Goal: Task Accomplishment & Management: Manage account settings

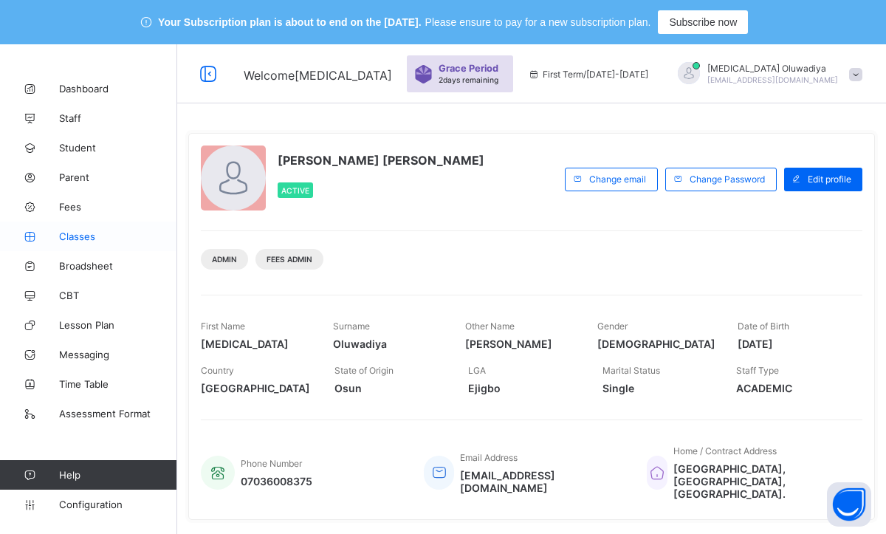
click at [102, 235] on span "Classes" at bounding box center [118, 236] width 118 height 12
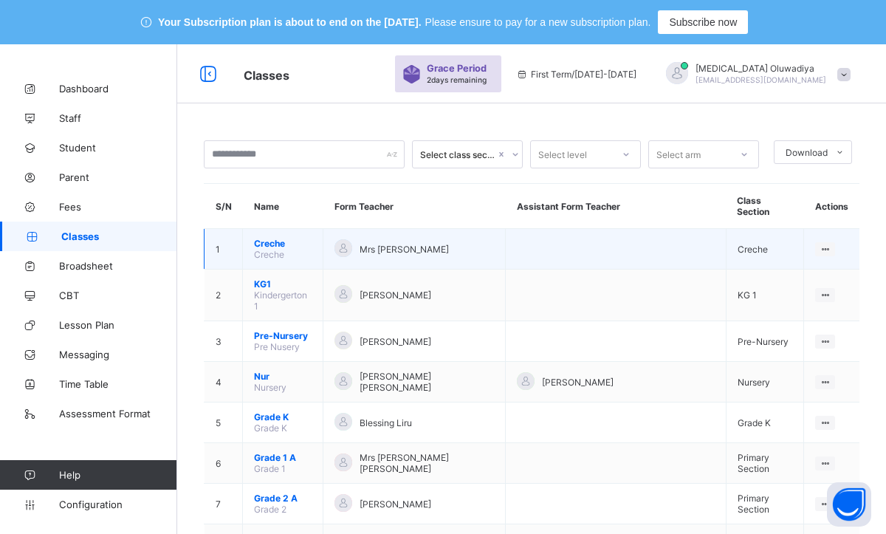
click at [313, 244] on td "Creche Creche" at bounding box center [283, 249] width 80 height 41
click at [273, 238] on span "Creche" at bounding box center [283, 243] width 58 height 11
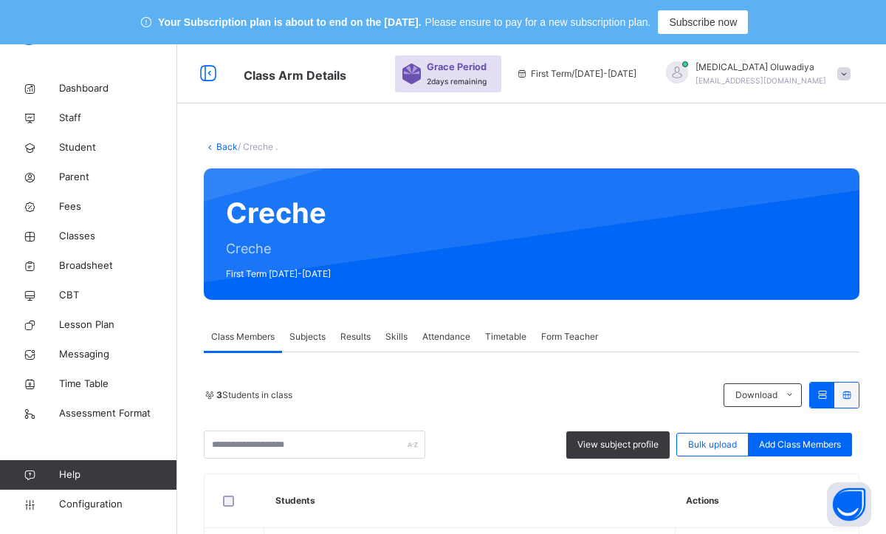
click at [618, 148] on div "Back / Creche ." at bounding box center [531, 146] width 655 height 13
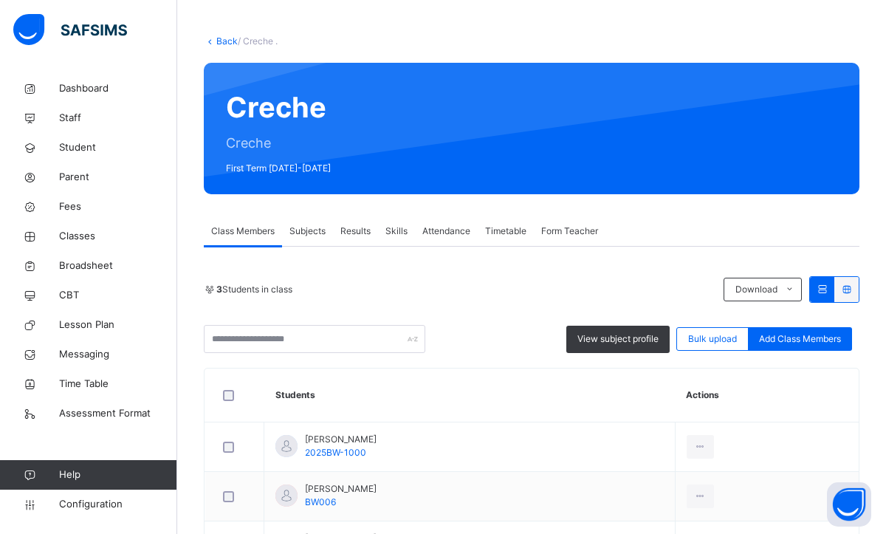
scroll to position [76, 0]
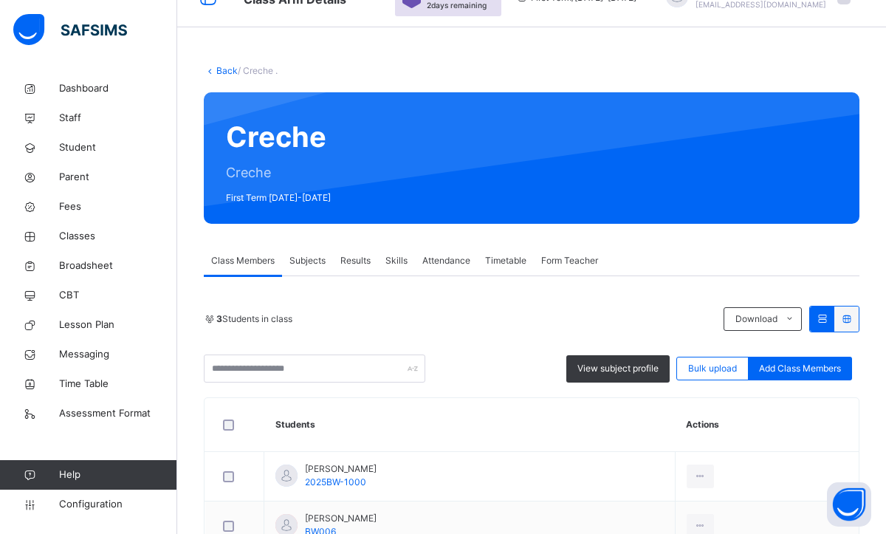
click at [224, 69] on link "Back" at bounding box center [226, 70] width 21 height 11
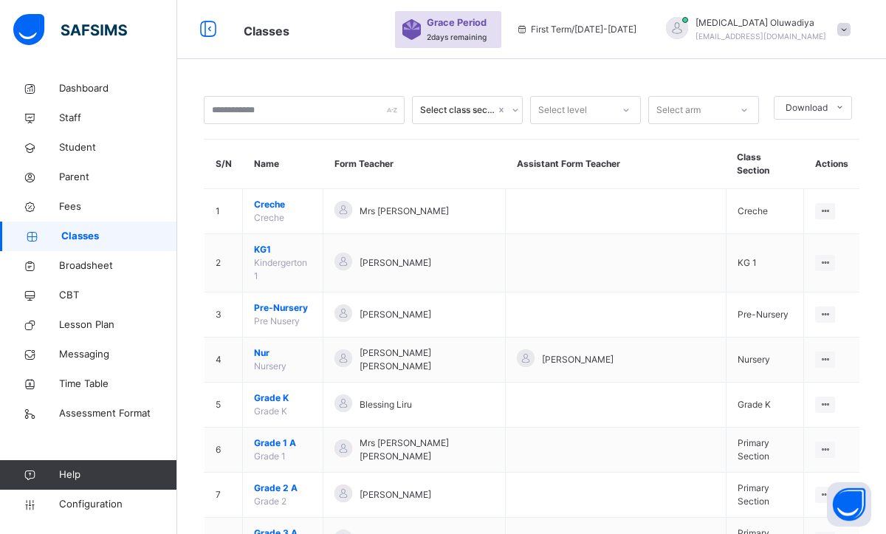
scroll to position [76, 0]
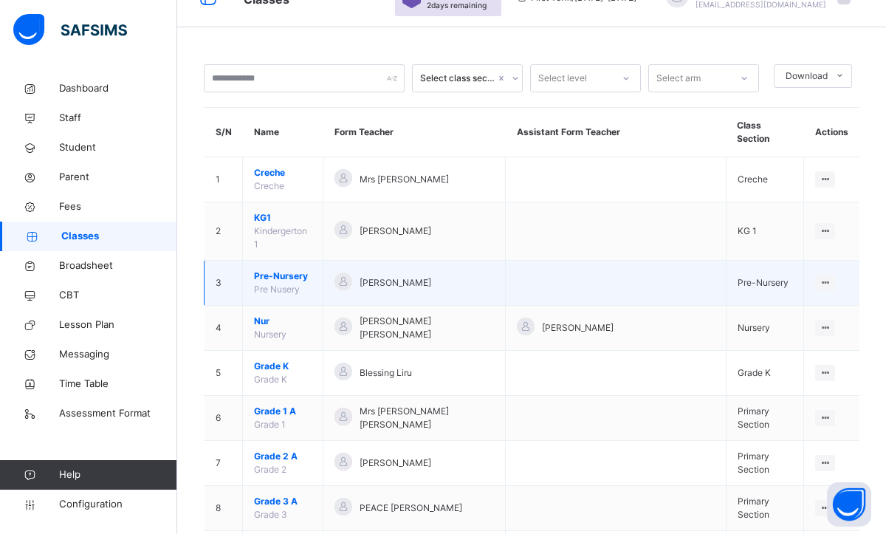
click at [311, 269] on span "Pre-Nursery" at bounding box center [283, 275] width 58 height 13
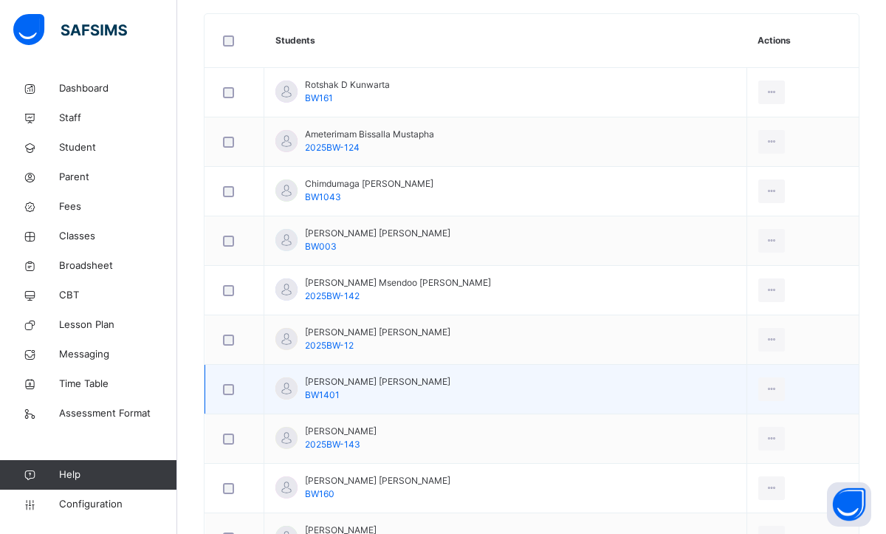
scroll to position [489, 0]
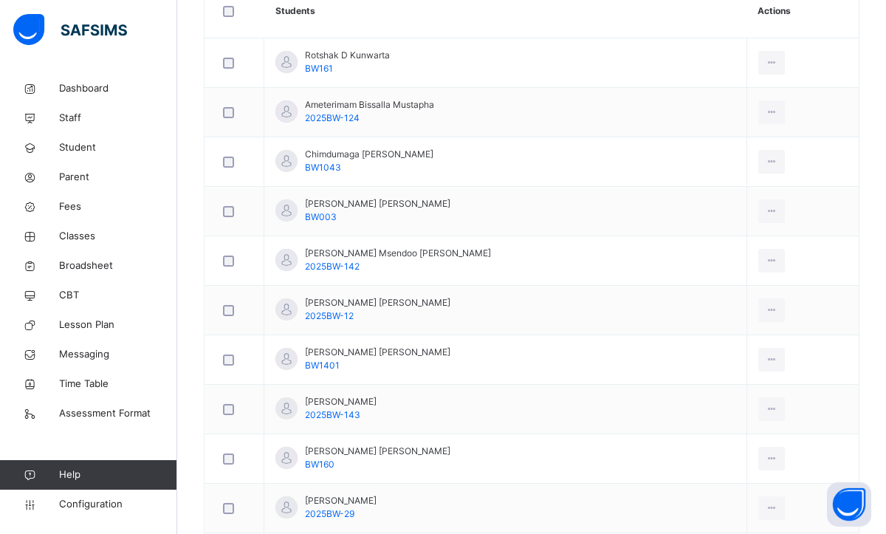
click at [873, 340] on div "Back / Pre-Nursery . Pre-Nursery Pre Nusery First Term [DATE]-[DATE] Class Memb…" at bounding box center [531, 294] width 709 height 1331
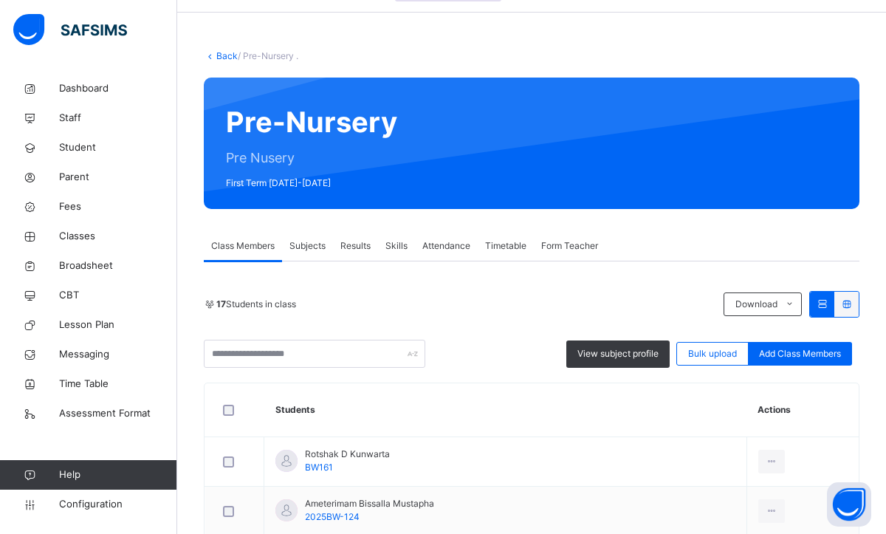
scroll to position [89, 0]
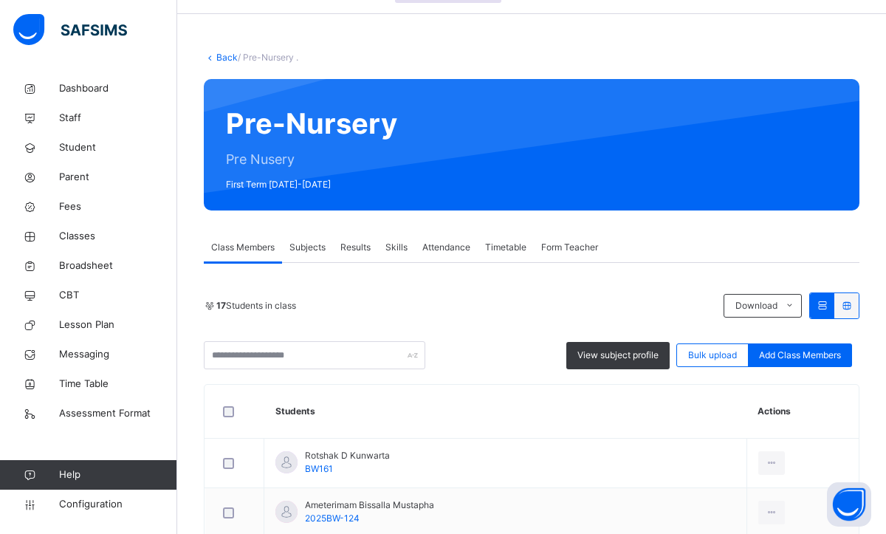
click at [216, 58] on link "Back" at bounding box center [226, 57] width 21 height 11
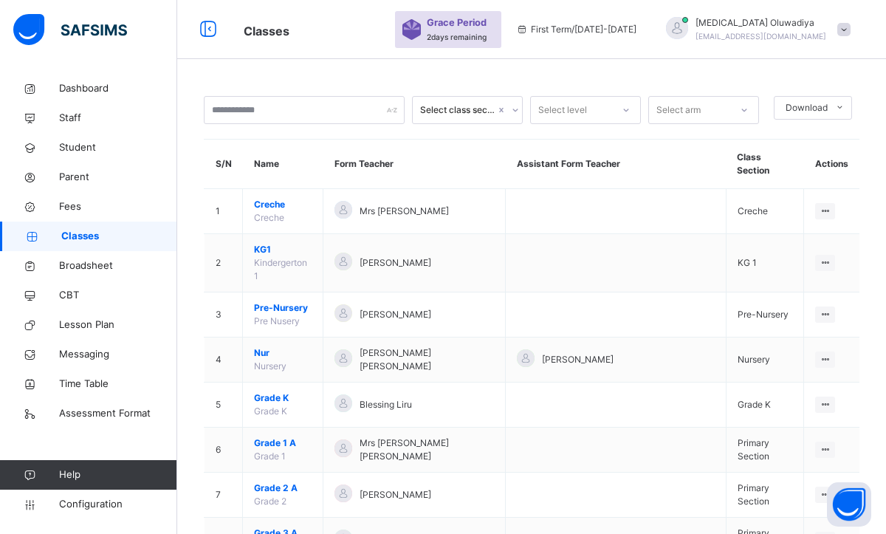
scroll to position [89, 0]
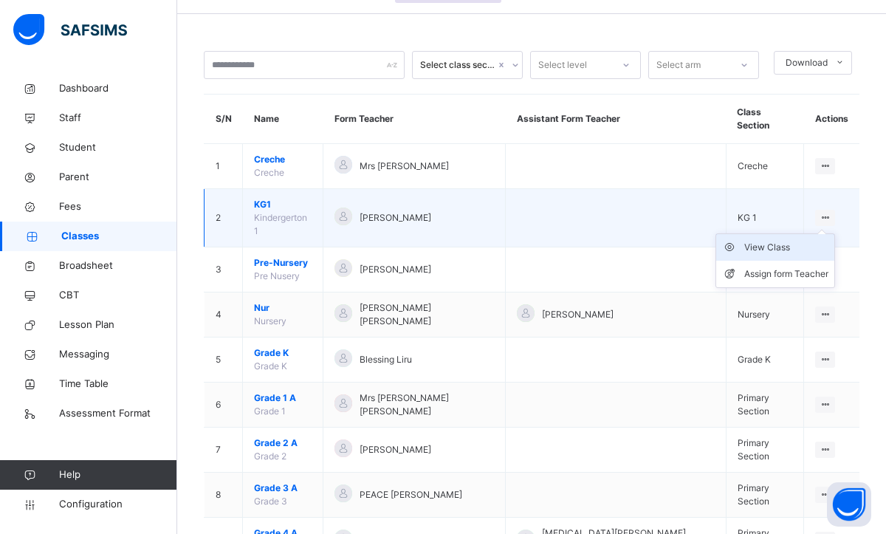
click at [761, 240] on div "View Class" at bounding box center [786, 247] width 84 height 15
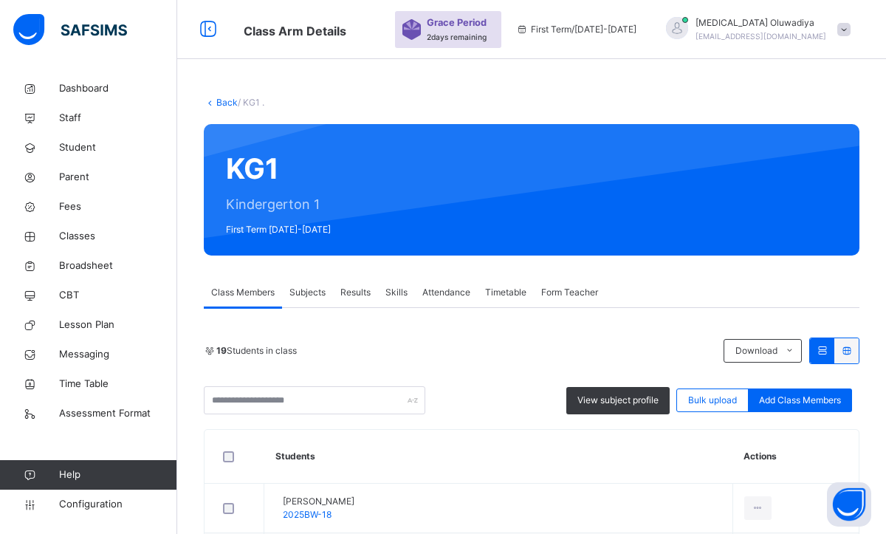
scroll to position [89, 0]
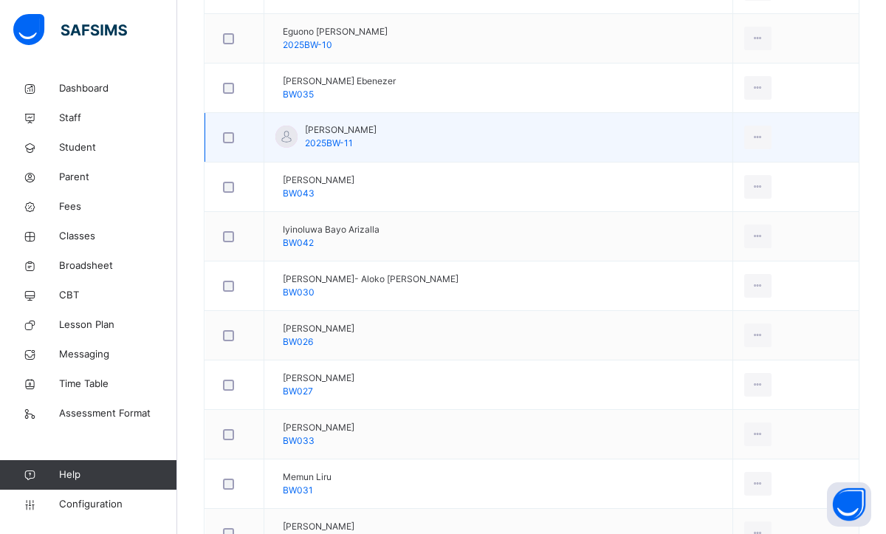
scroll to position [661, 0]
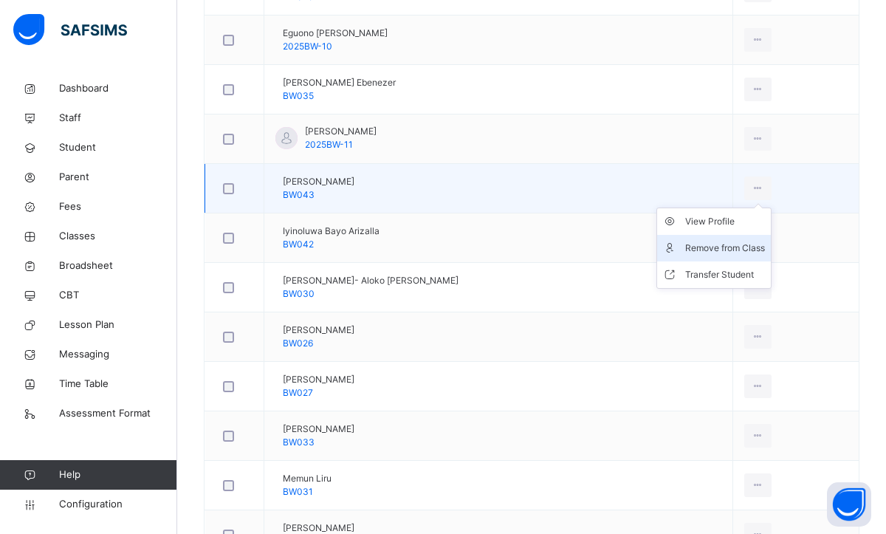
click at [729, 244] on div "Remove from Class" at bounding box center [725, 248] width 80 height 15
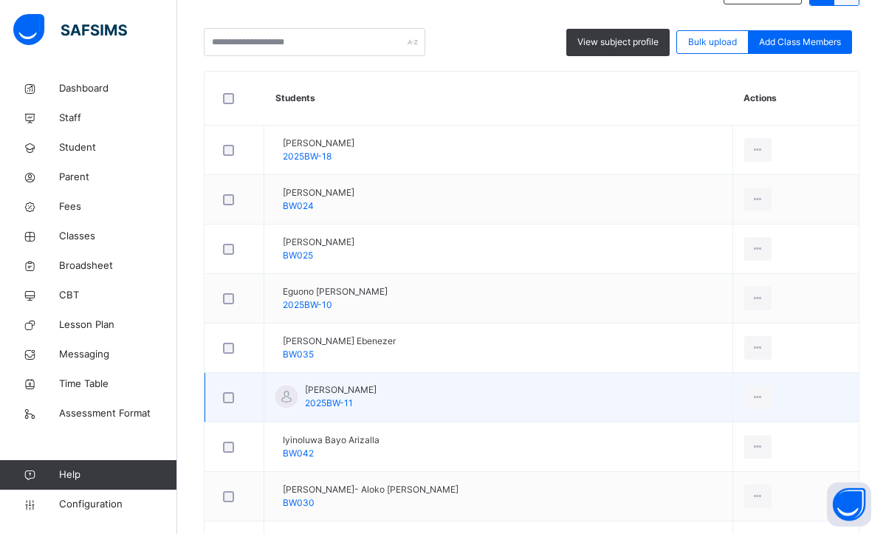
scroll to position [404, 0]
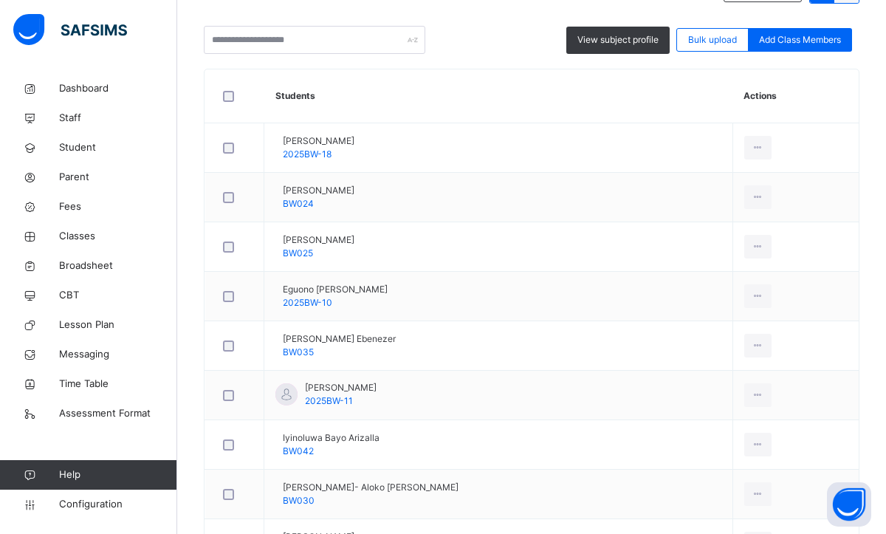
click at [551, 79] on th "Students" at bounding box center [498, 96] width 469 height 54
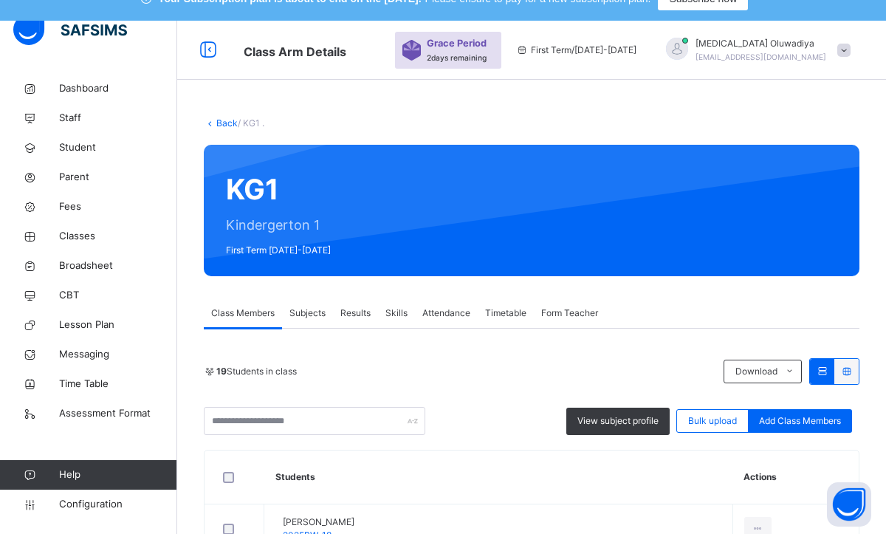
scroll to position [21, 0]
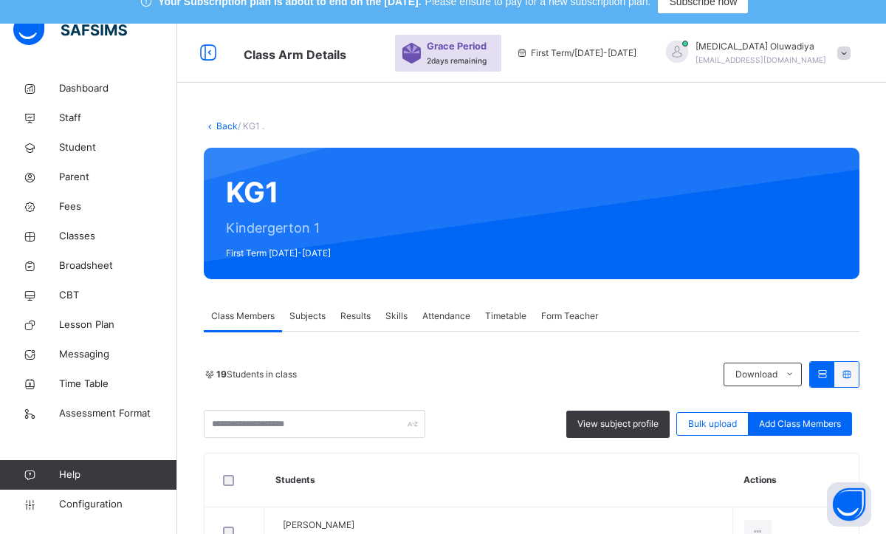
click at [224, 129] on link "Back" at bounding box center [226, 125] width 21 height 11
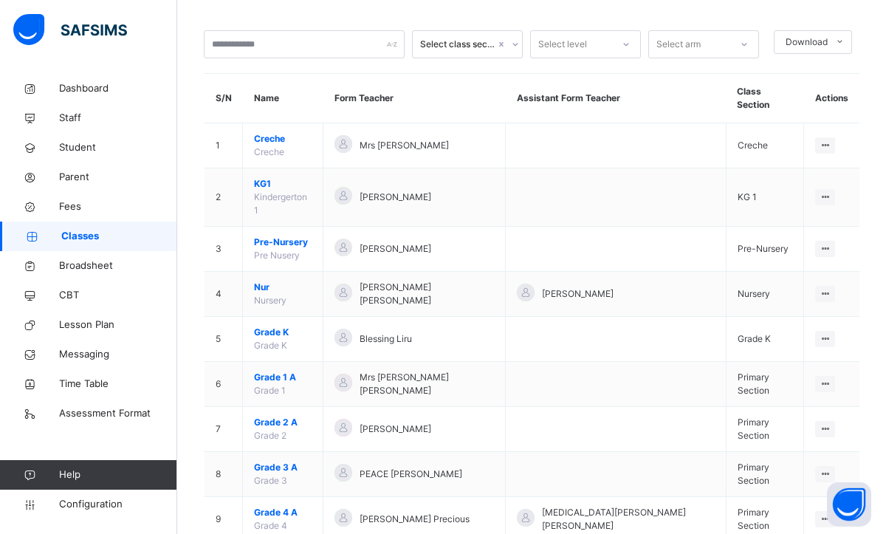
scroll to position [109, 0]
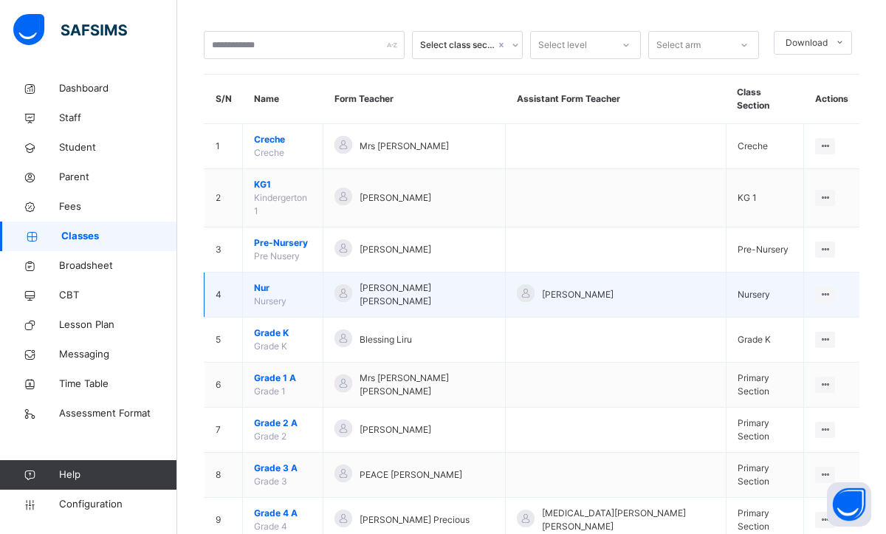
click at [274, 281] on span "Nur" at bounding box center [283, 287] width 58 height 13
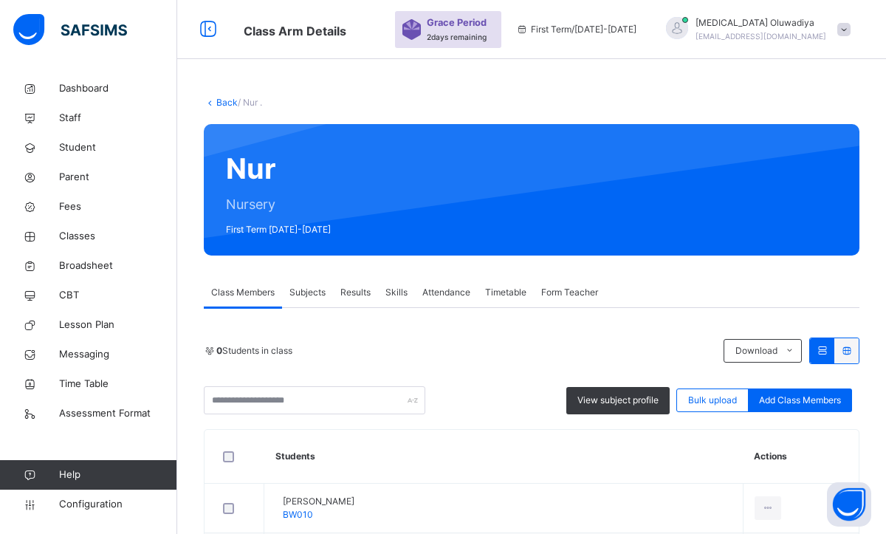
scroll to position [109, 0]
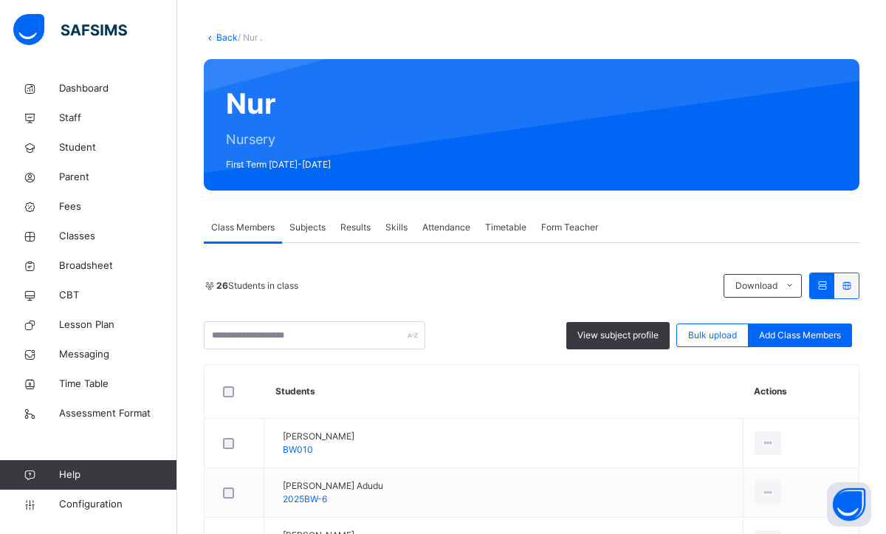
click at [482, 339] on div "View subject profile Bulk upload Add Class Members" at bounding box center [531, 335] width 655 height 28
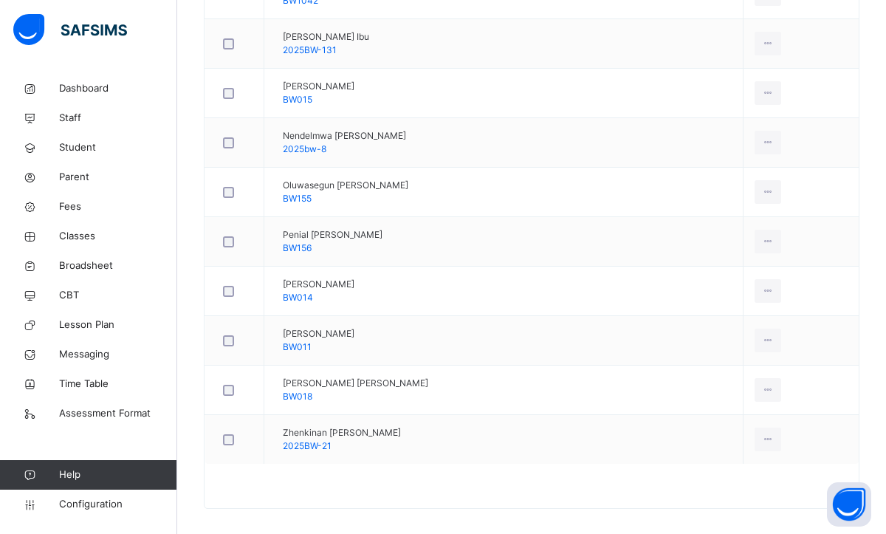
scroll to position [1361, 0]
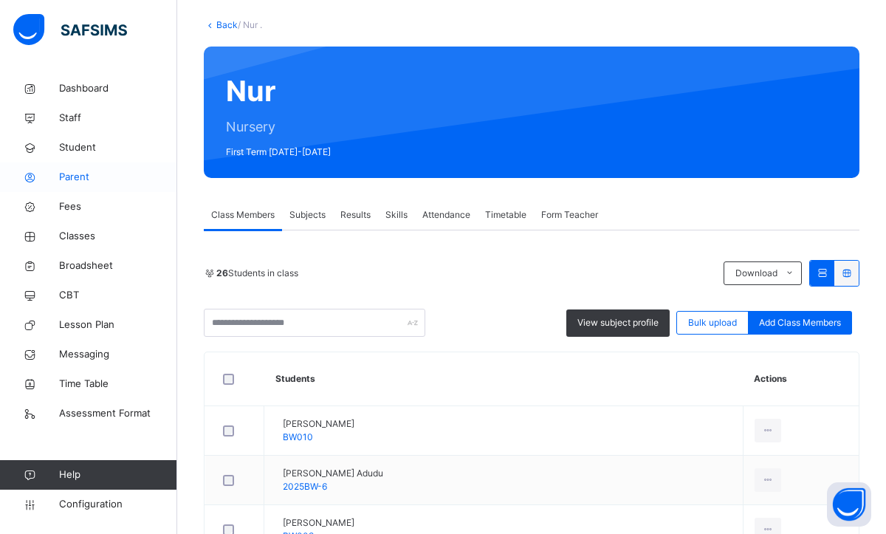
scroll to position [121, 0]
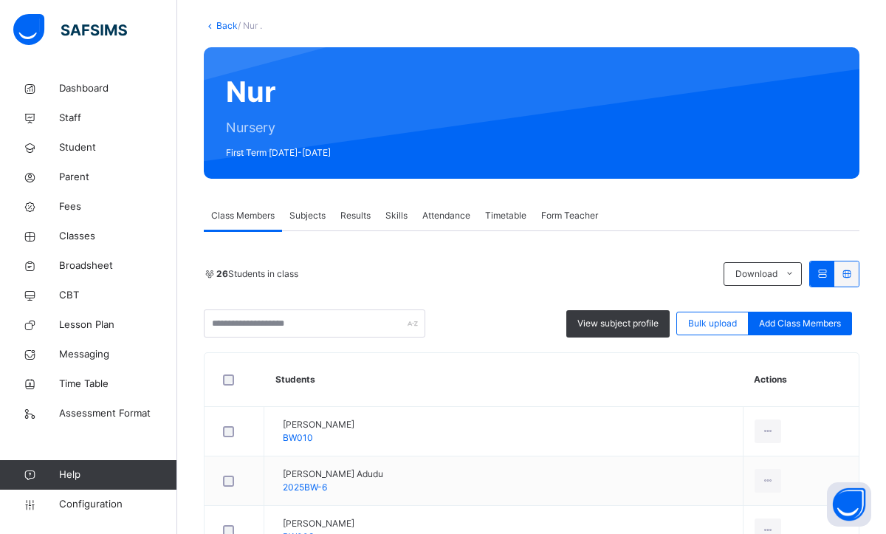
click at [218, 24] on link "Back" at bounding box center [226, 25] width 21 height 11
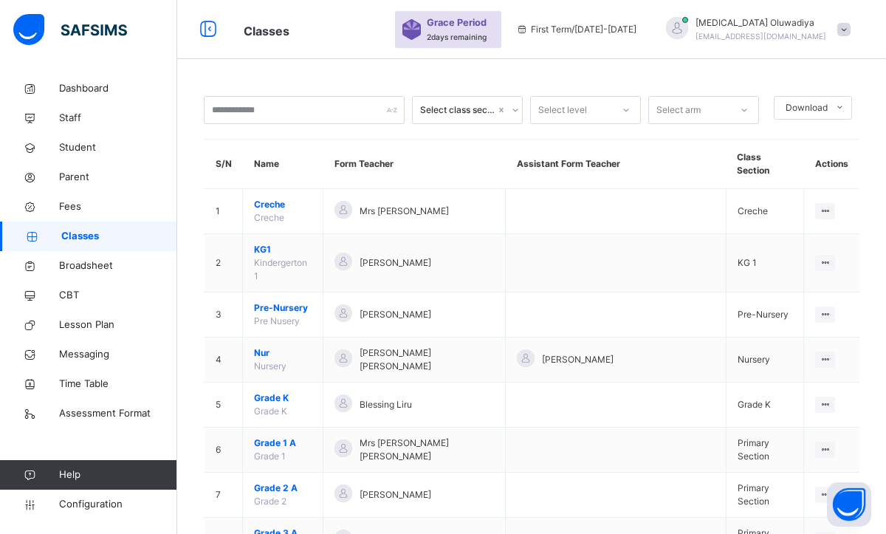
scroll to position [121, 0]
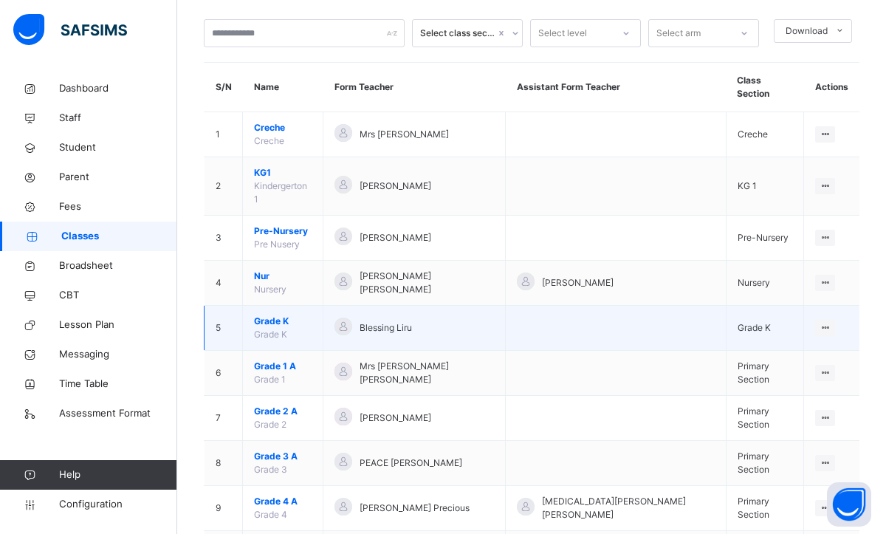
click at [293, 306] on td "Grade K Grade K" at bounding box center [283, 328] width 80 height 45
click at [288, 314] on span "Grade K" at bounding box center [283, 320] width 58 height 13
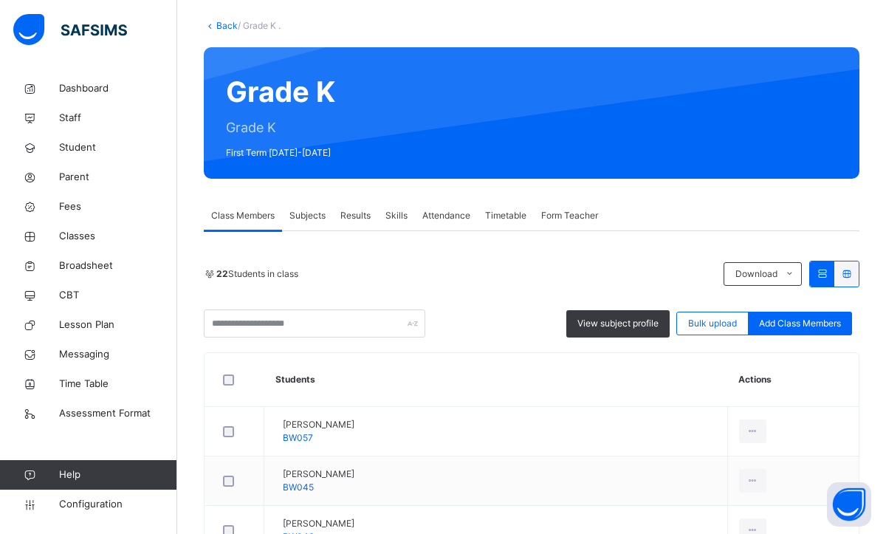
scroll to position [151, 0]
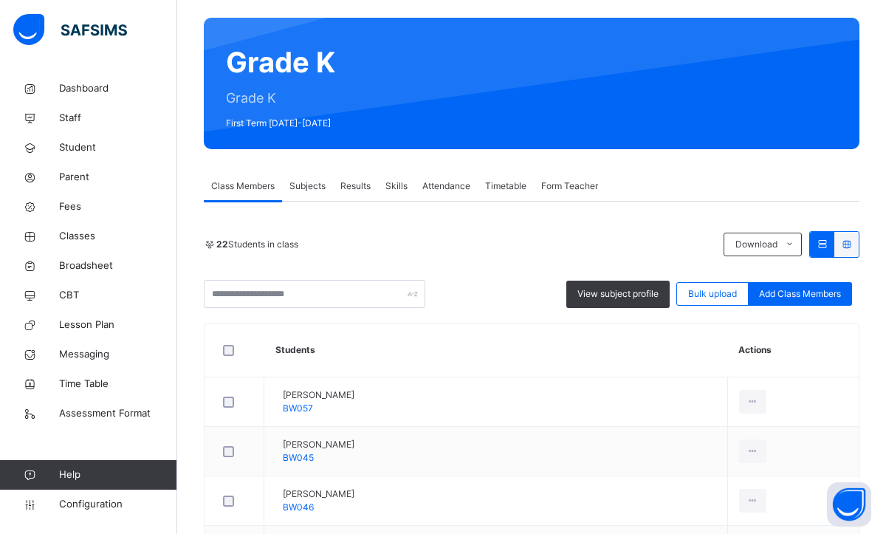
click at [641, 194] on div "Class Members Subjects Results Skills Attendance Timetable Form Teacher" at bounding box center [531, 186] width 655 height 30
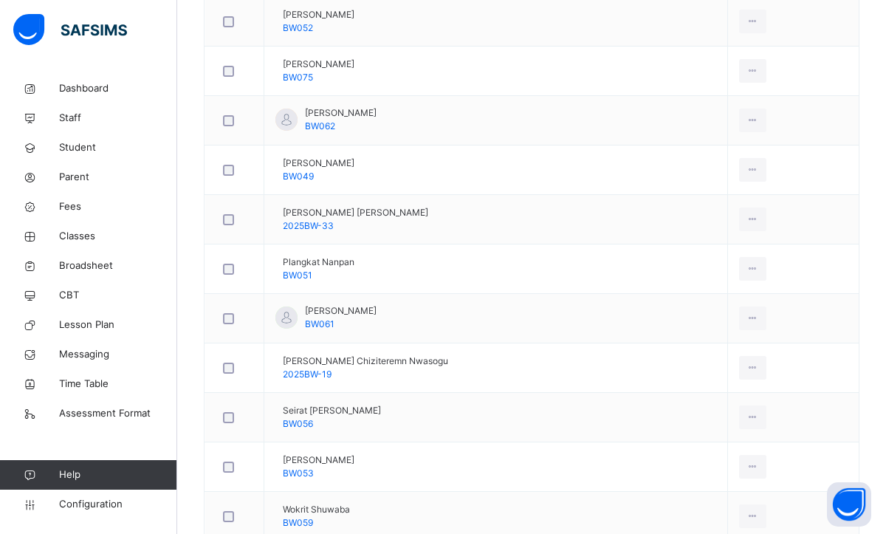
scroll to position [977, 0]
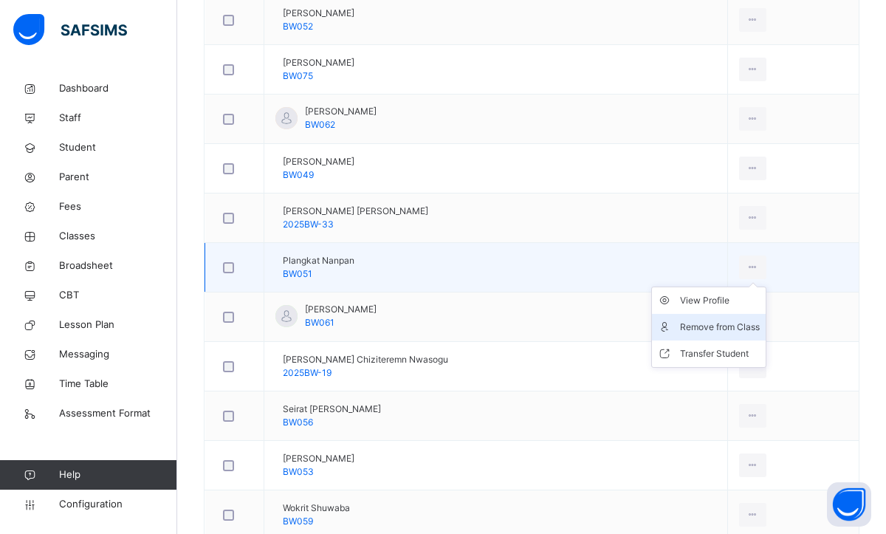
click at [716, 326] on div "Remove from Class" at bounding box center [720, 327] width 80 height 15
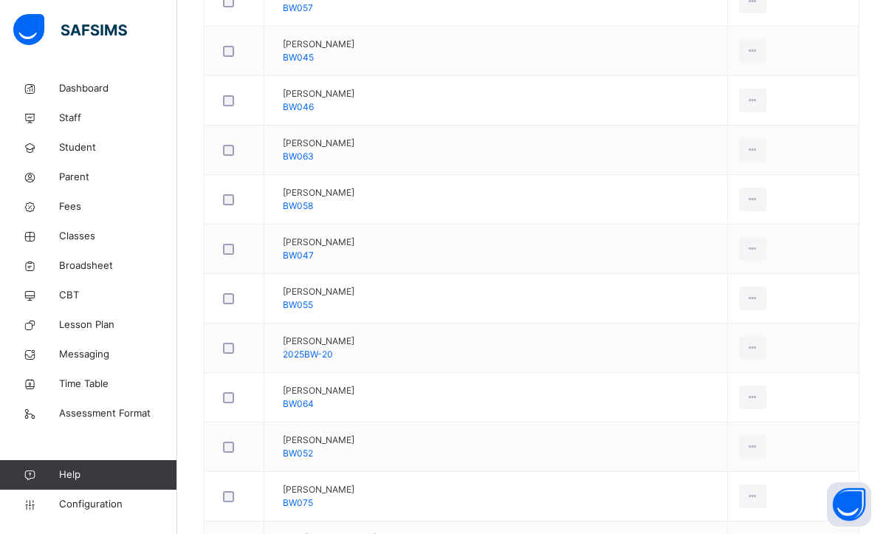
scroll to position [553, 0]
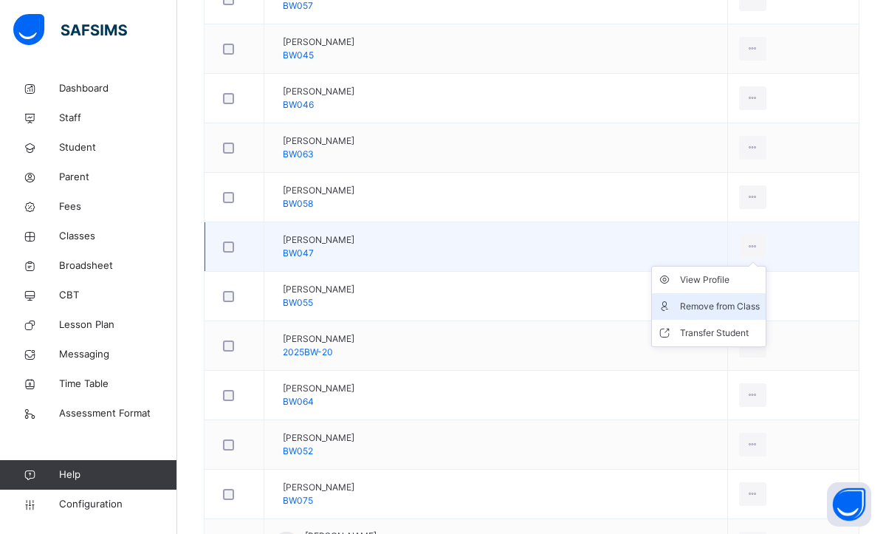
click at [728, 307] on div "Remove from Class" at bounding box center [720, 306] width 80 height 15
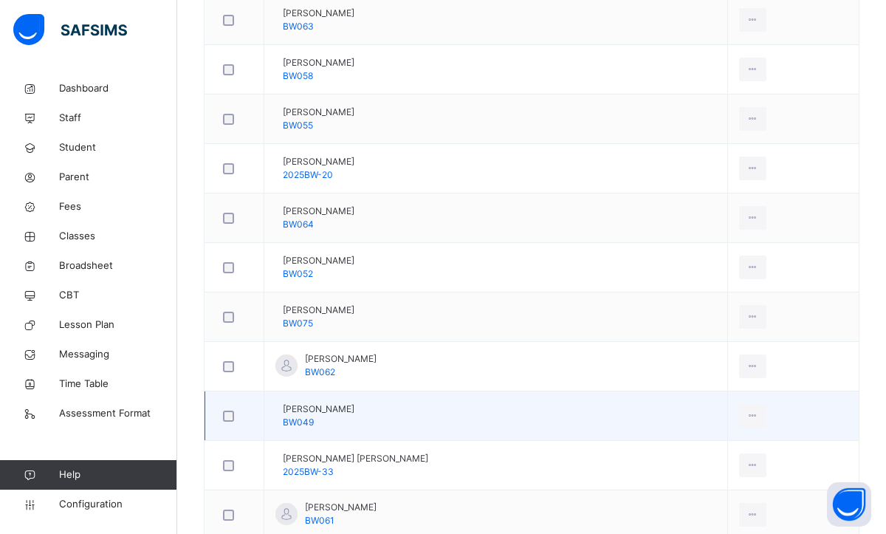
scroll to position [710, 0]
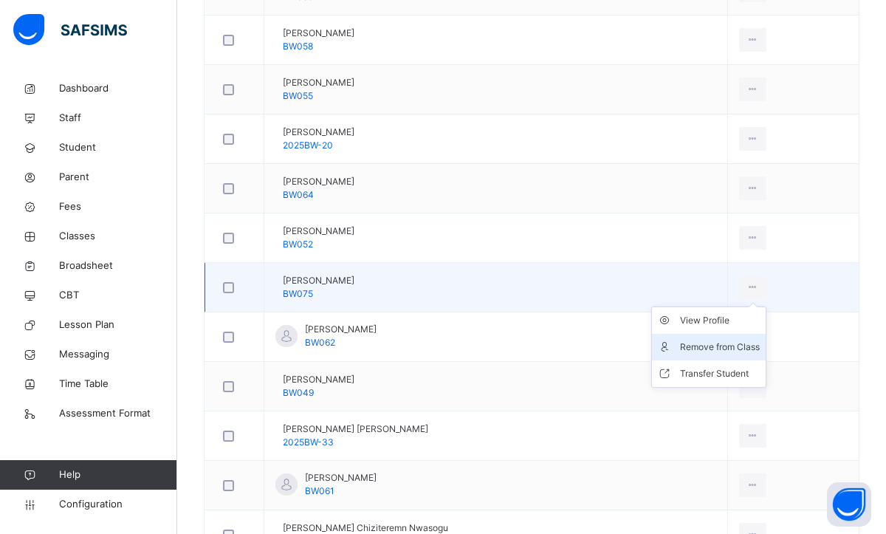
click at [708, 350] on div "Remove from Class" at bounding box center [720, 346] width 80 height 15
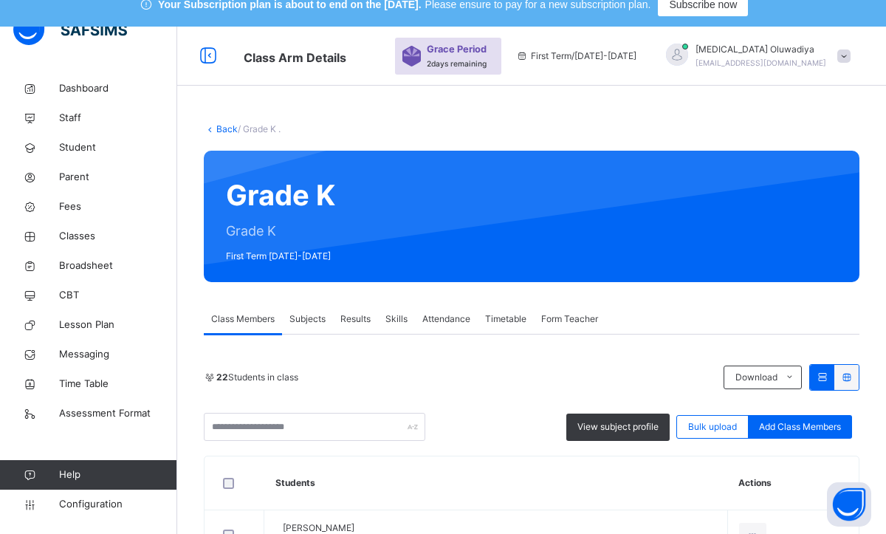
scroll to position [0, 0]
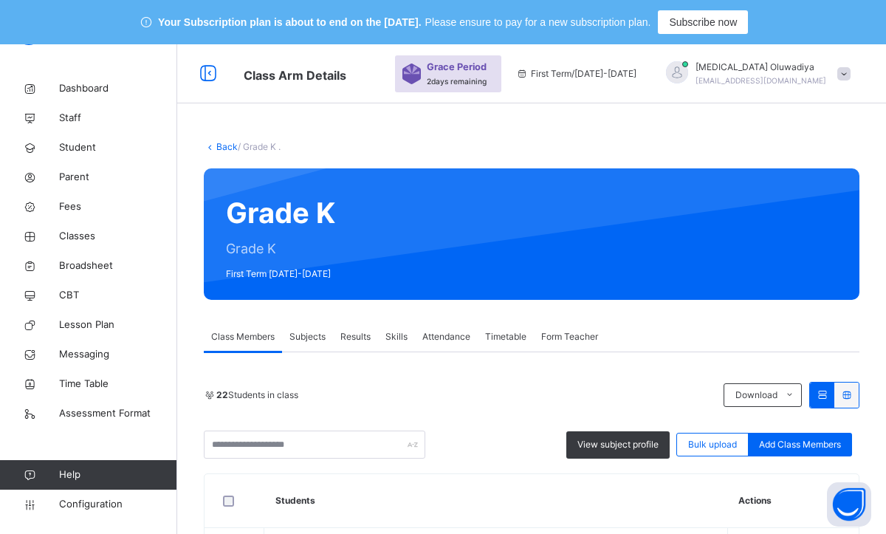
click at [227, 148] on link "Back" at bounding box center [226, 146] width 21 height 11
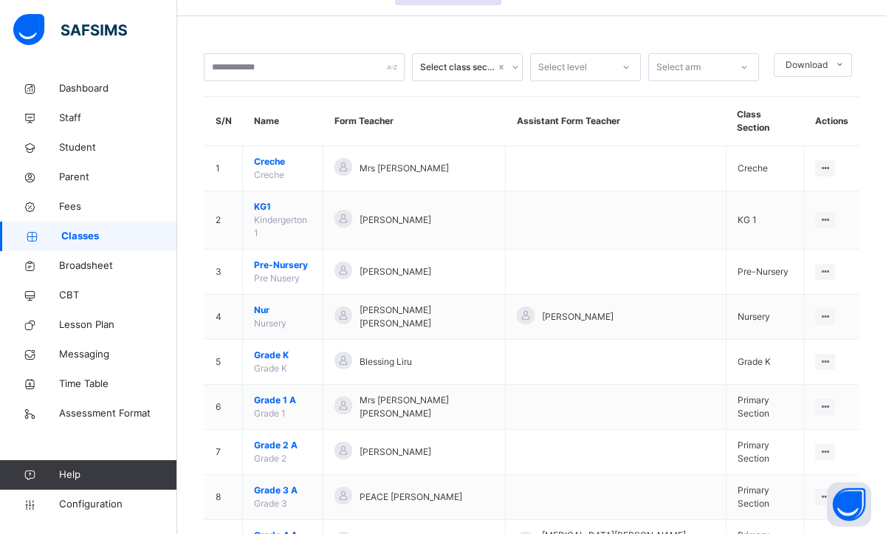
scroll to position [89, 0]
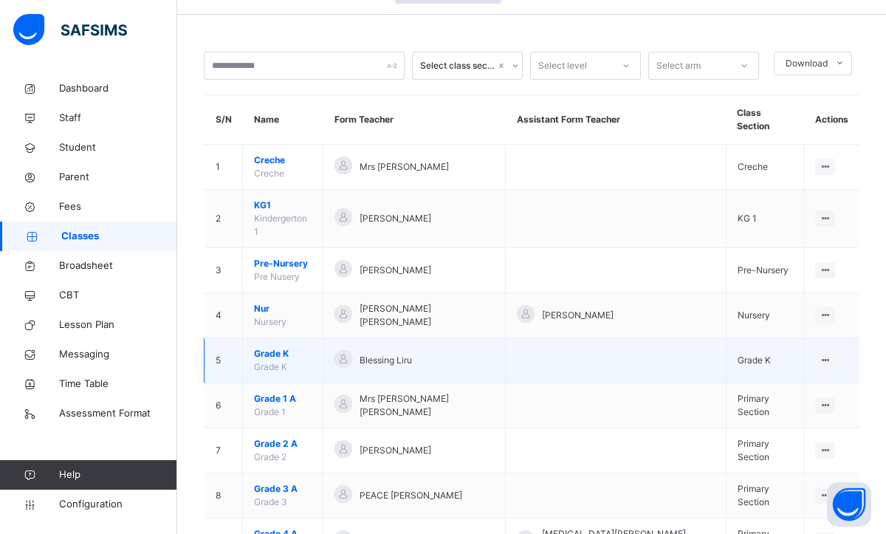
click at [264, 347] on span "Grade K" at bounding box center [283, 353] width 58 height 13
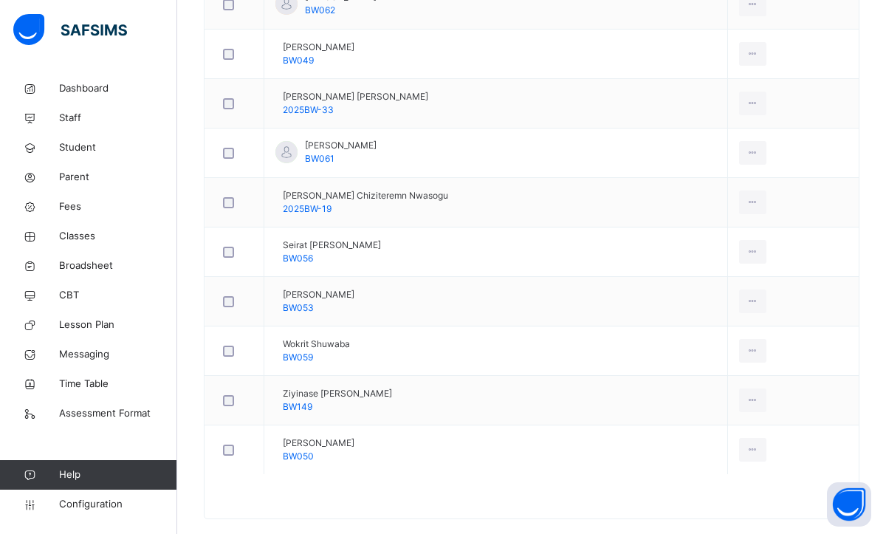
scroll to position [1015, 0]
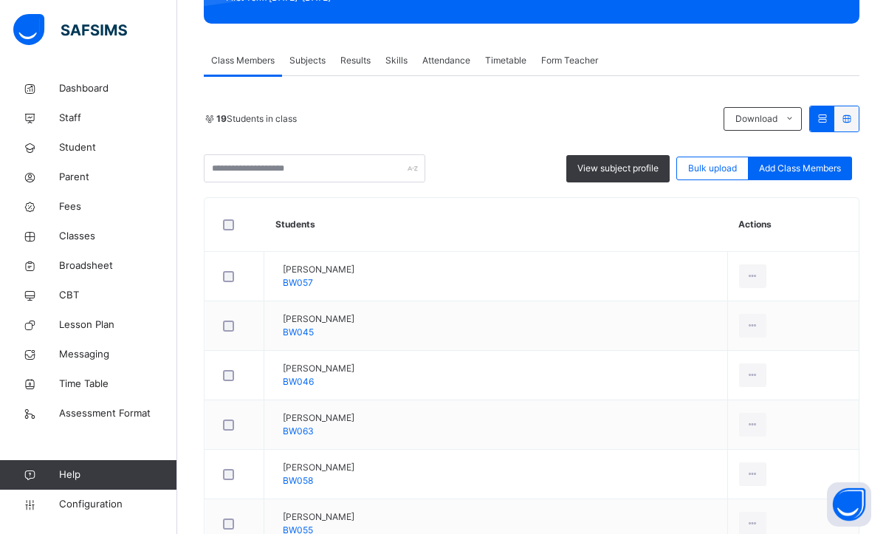
scroll to position [306, 0]
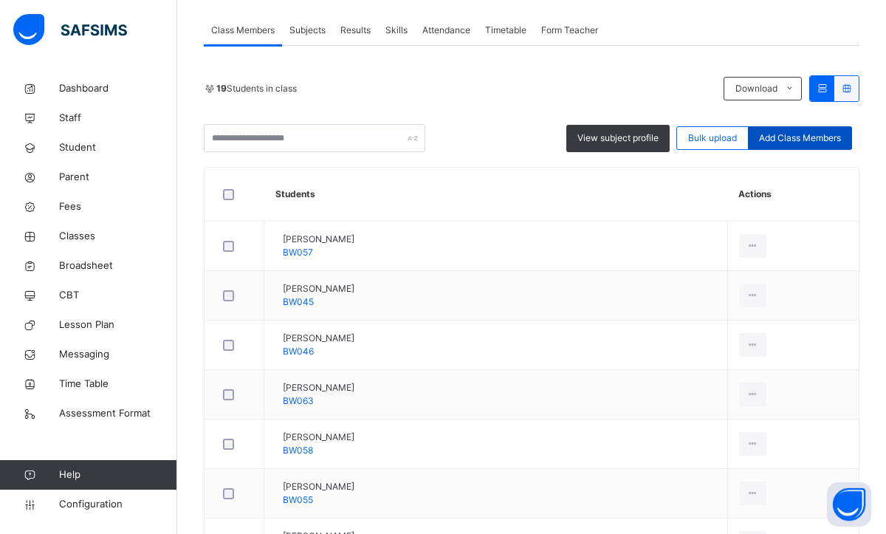
click at [793, 136] on span "Add Class Members" at bounding box center [800, 137] width 82 height 13
type input "***"
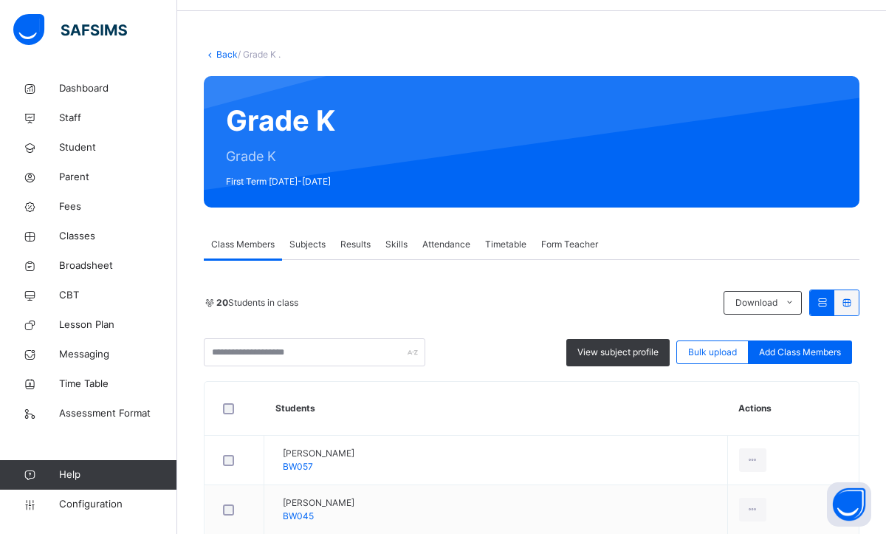
scroll to position [90, 0]
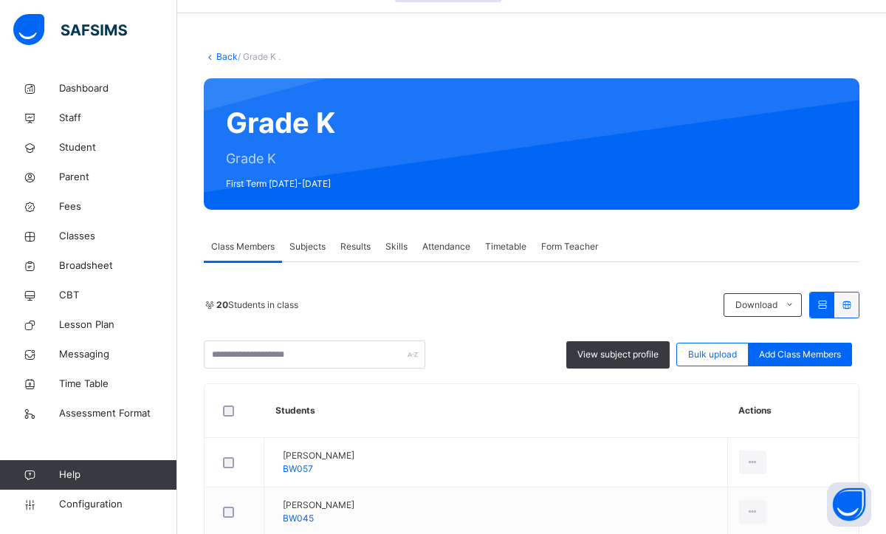
click at [226, 51] on link "Back" at bounding box center [226, 56] width 21 height 11
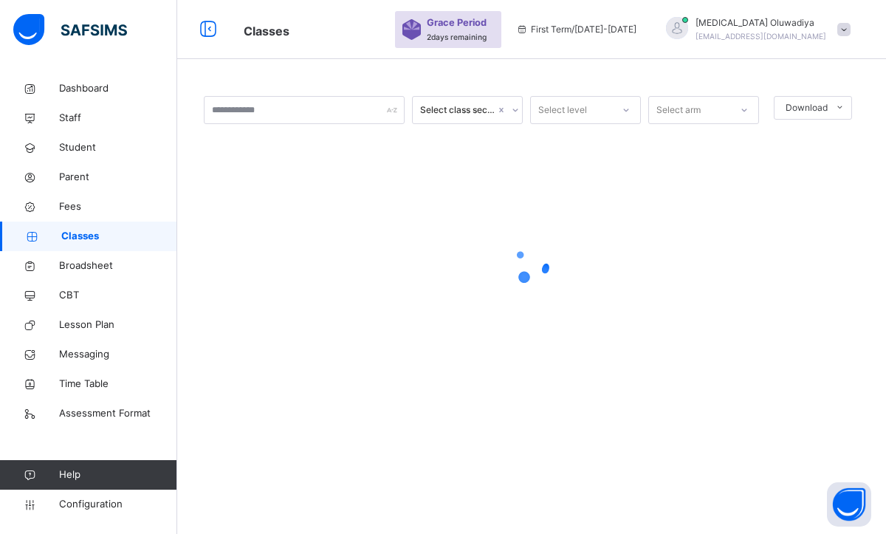
scroll to position [90, 0]
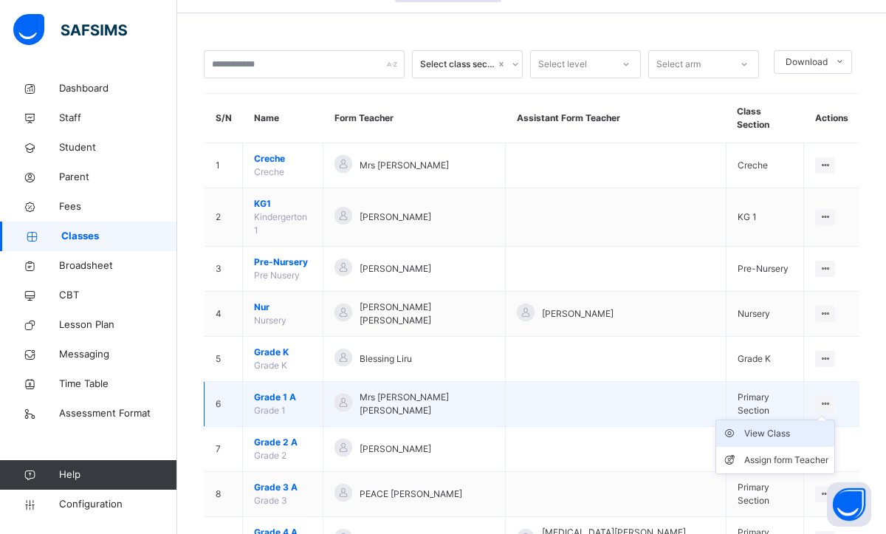
click at [780, 426] on div "View Class" at bounding box center [786, 433] width 84 height 15
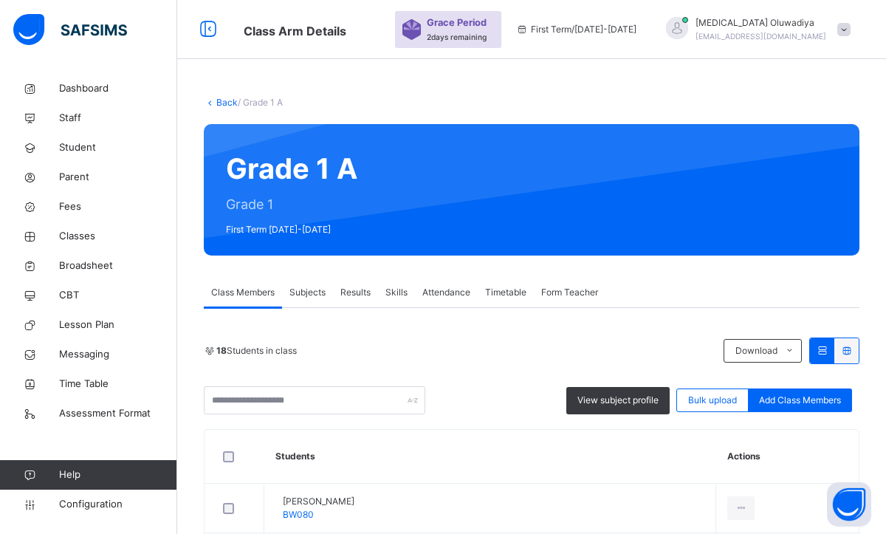
scroll to position [90, 0]
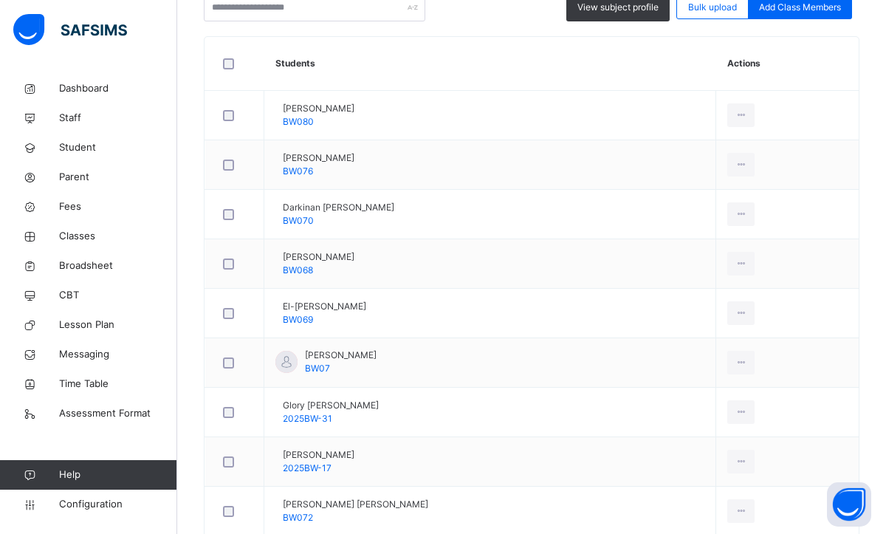
scroll to position [434, 0]
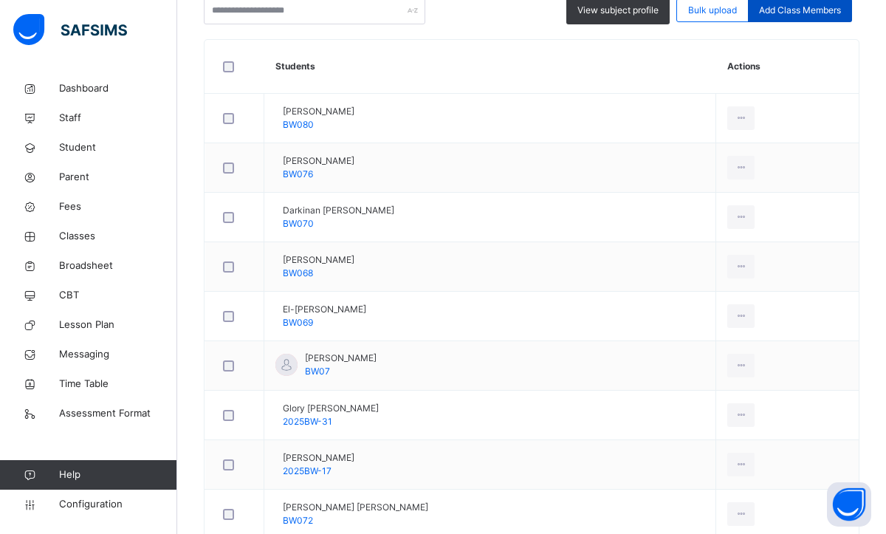
click at [795, 6] on span "Add Class Members" at bounding box center [800, 10] width 82 height 13
drag, startPoint x: 782, startPoint y: 477, endPoint x: 784, endPoint y: 546, distance: 69.4
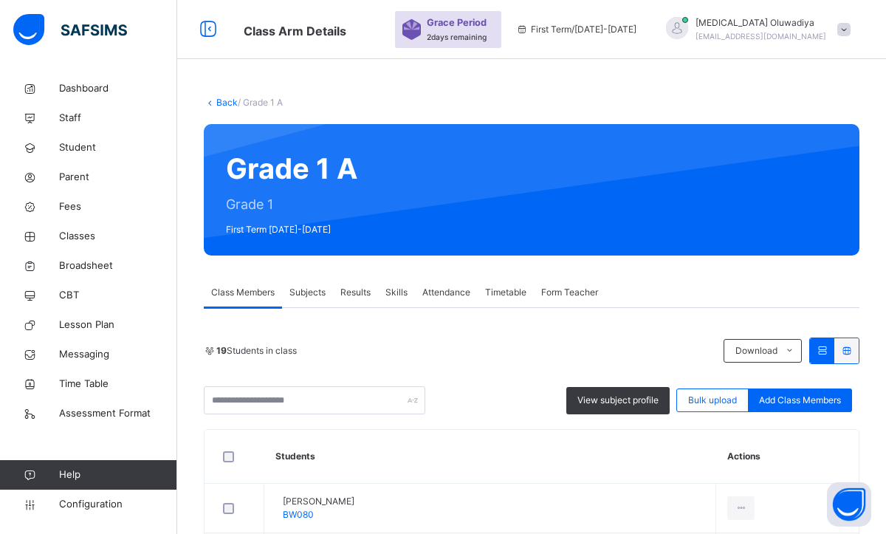
scroll to position [434, 0]
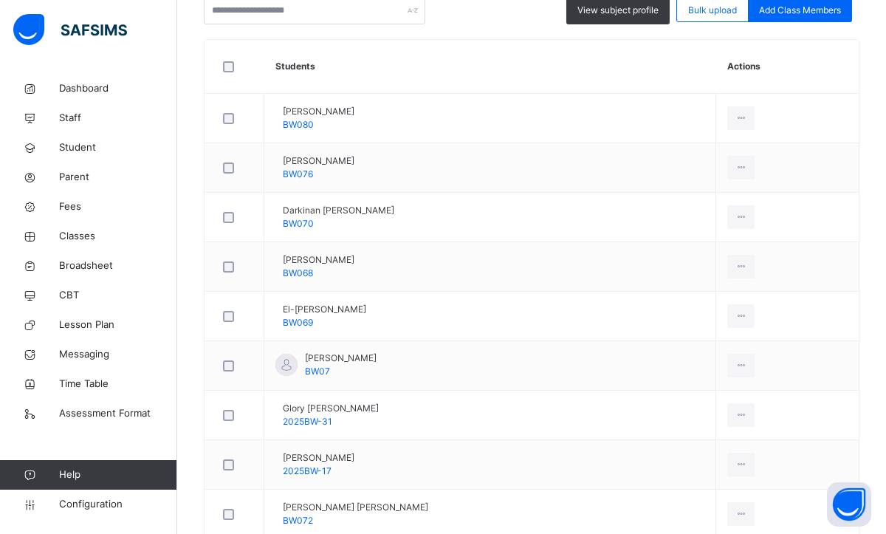
click at [880, 367] on div "Back / Grade 1 A Grade 1 A Grade 1 First Term [DATE]-[DATE] Class Members Subje…" at bounding box center [531, 399] width 709 height 1430
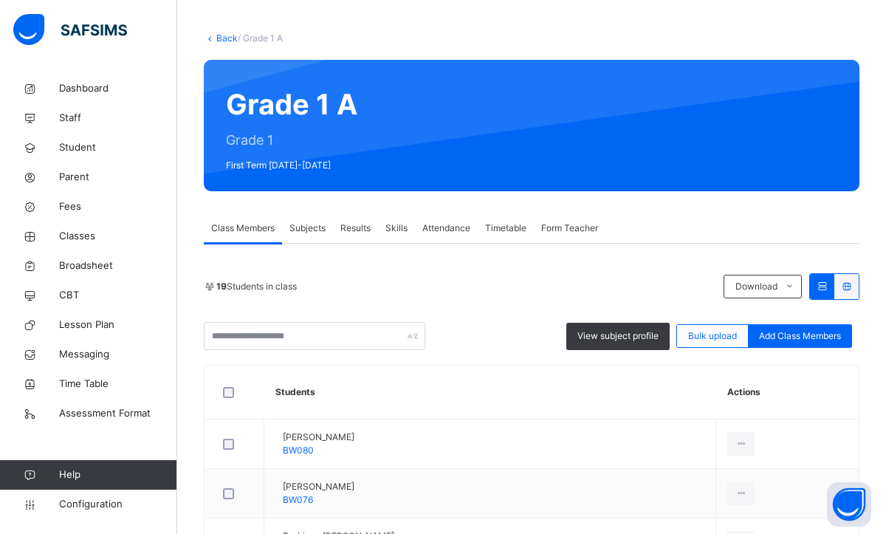
scroll to position [80, 0]
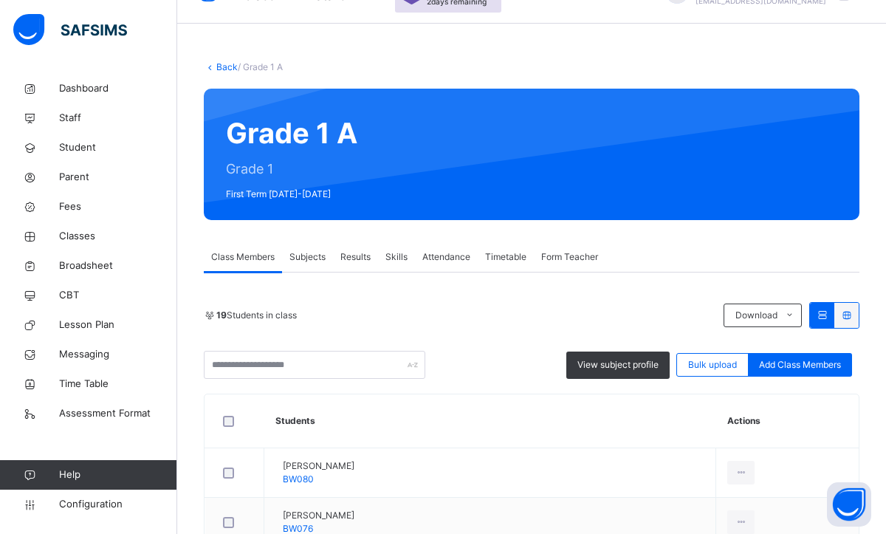
click at [224, 65] on link "Back" at bounding box center [226, 66] width 21 height 11
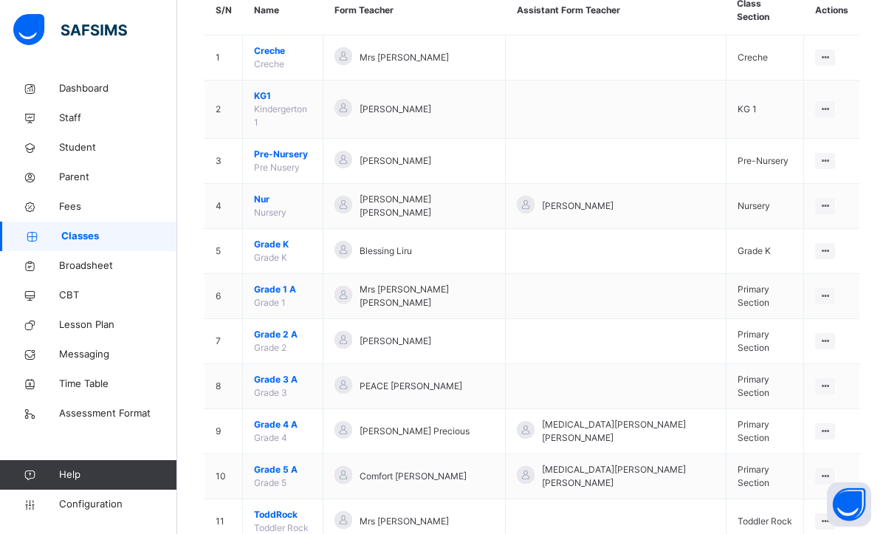
scroll to position [218, 0]
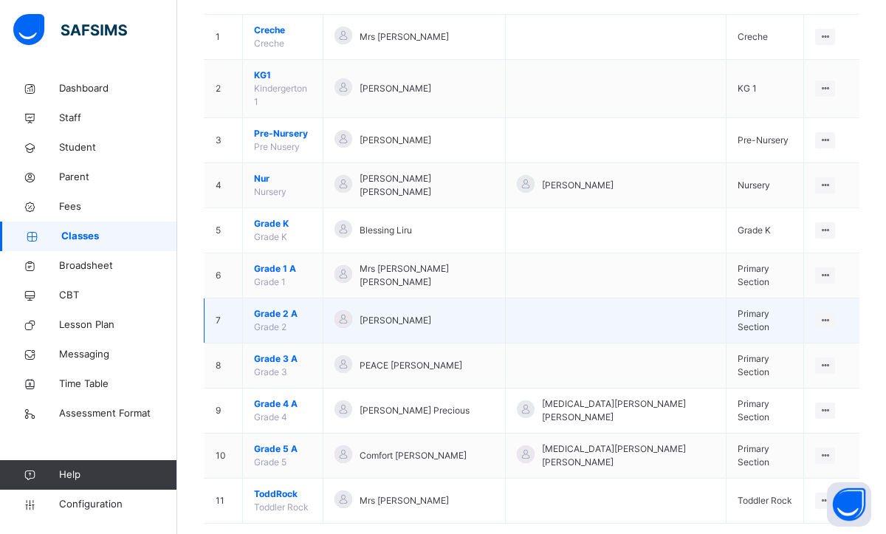
click at [279, 307] on span "Grade 2 A" at bounding box center [283, 313] width 58 height 13
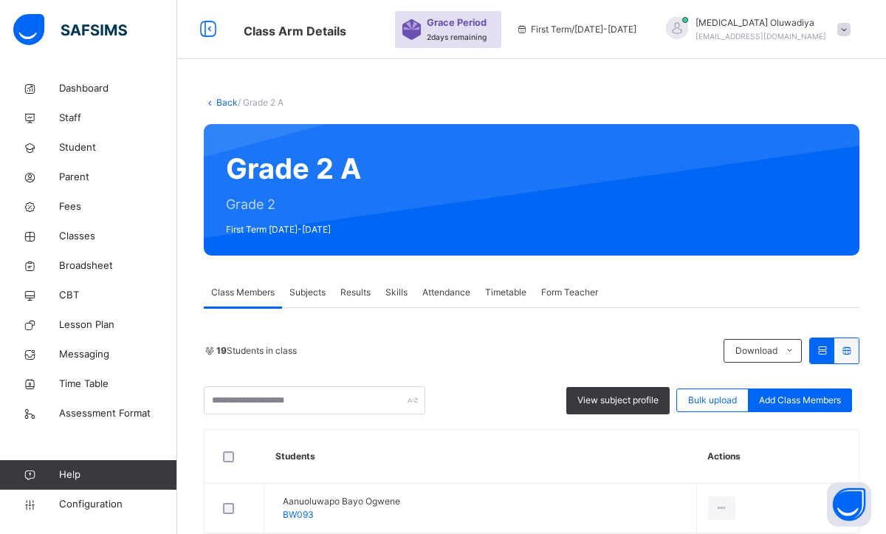
scroll to position [218, 0]
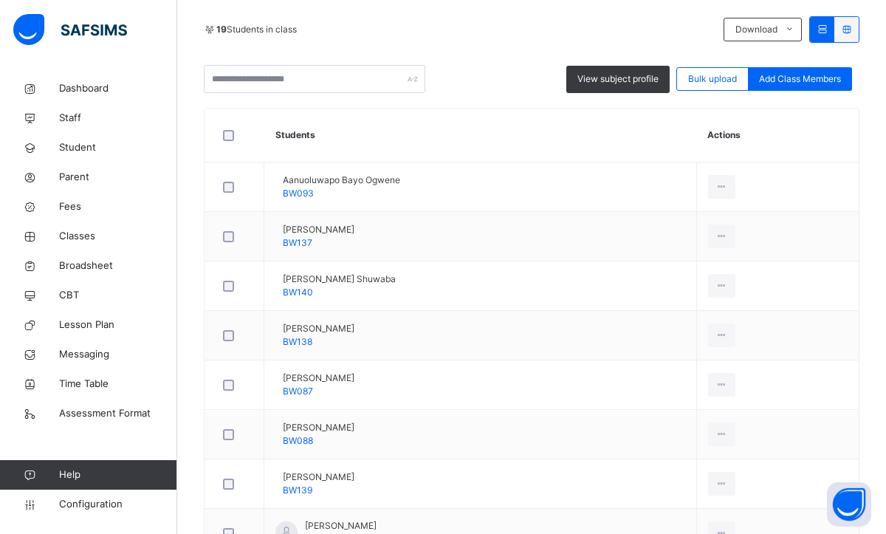
scroll to position [395, 0]
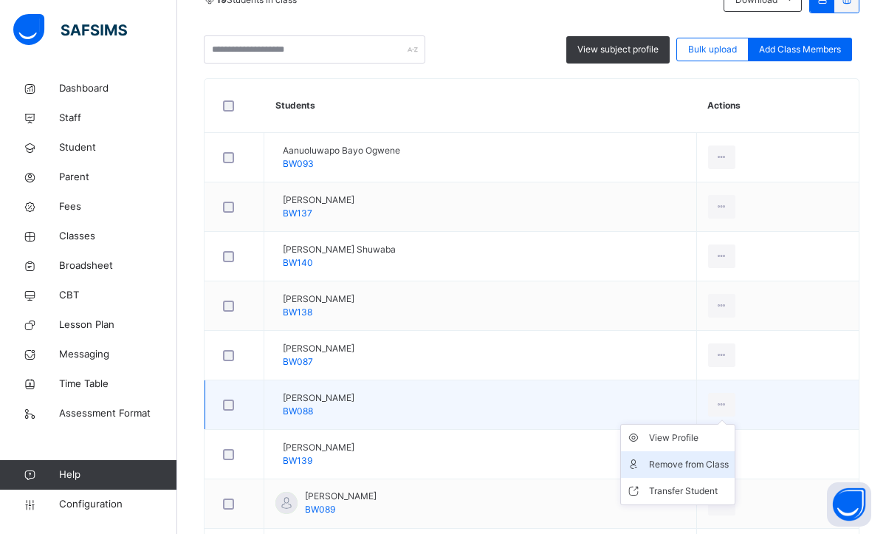
click at [710, 463] on div "Remove from Class" at bounding box center [689, 464] width 80 height 15
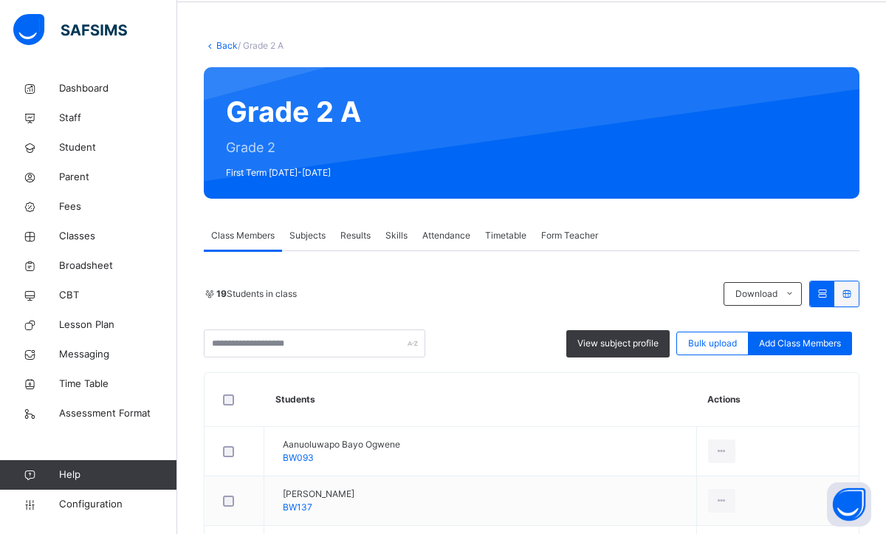
scroll to position [80, 0]
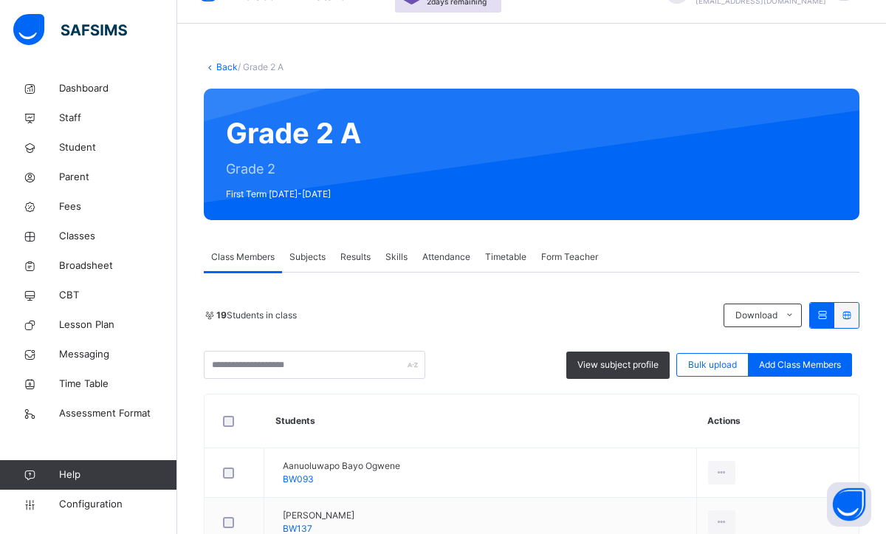
click at [216, 66] on link "Back" at bounding box center [226, 66] width 21 height 11
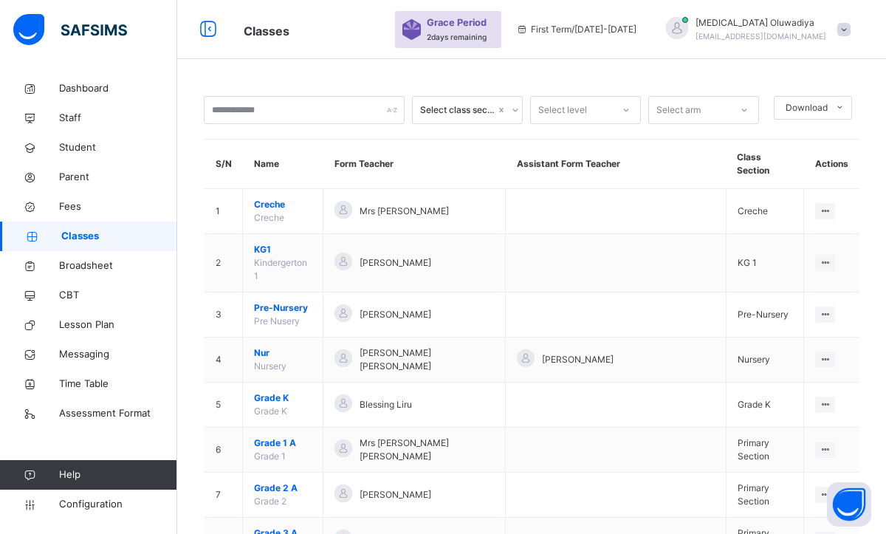
scroll to position [80, 0]
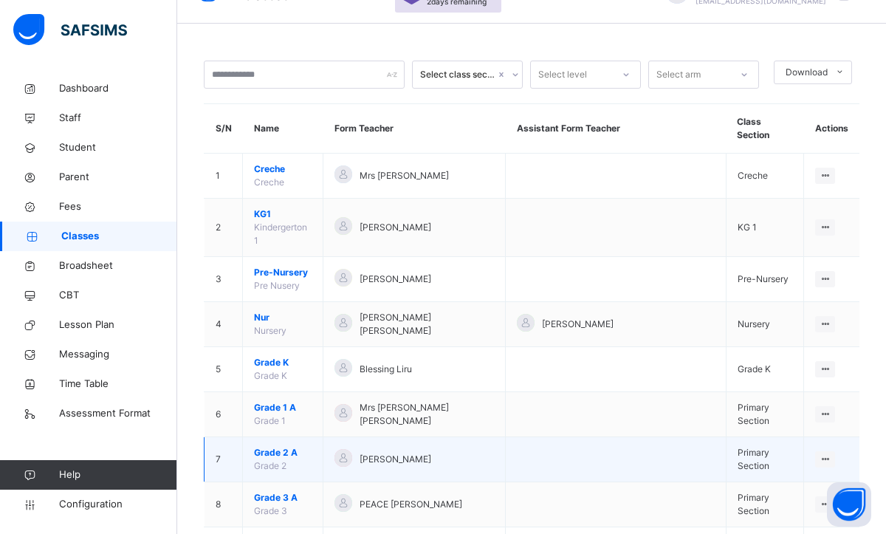
click at [300, 446] on span "Grade 2 A" at bounding box center [283, 452] width 58 height 13
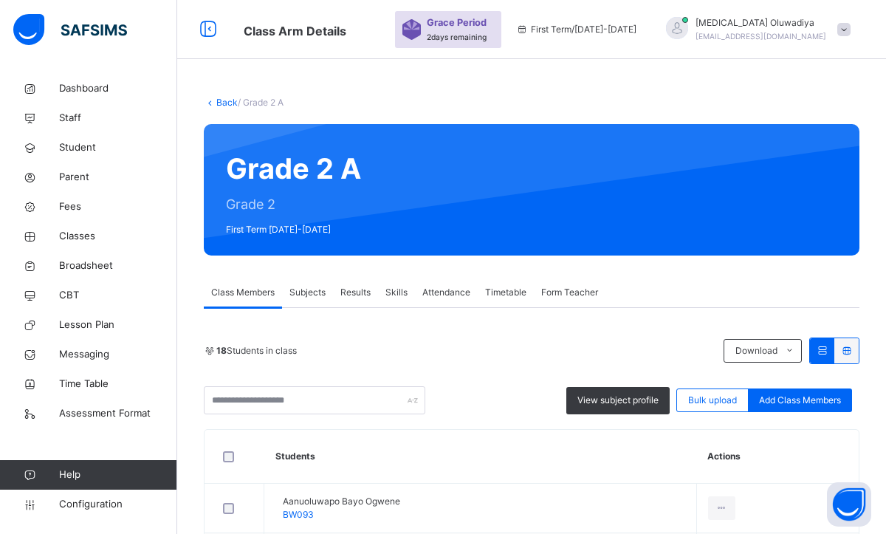
scroll to position [80, 0]
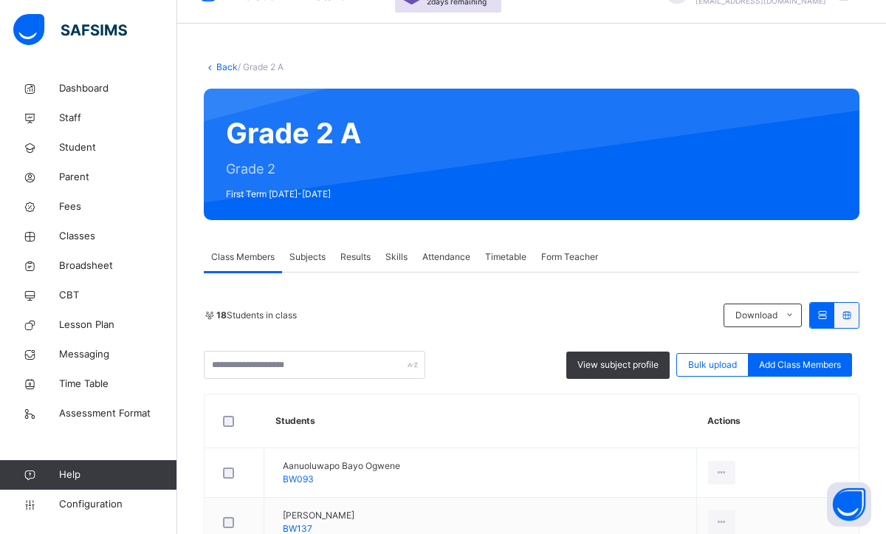
click at [463, 322] on div "18 Students in class Download Pdf Report Excel Report" at bounding box center [531, 315] width 655 height 27
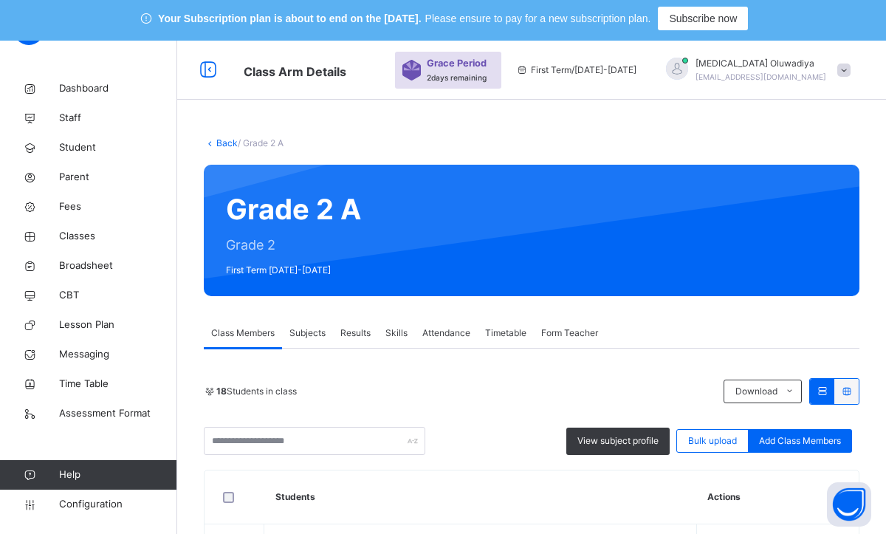
scroll to position [0, 0]
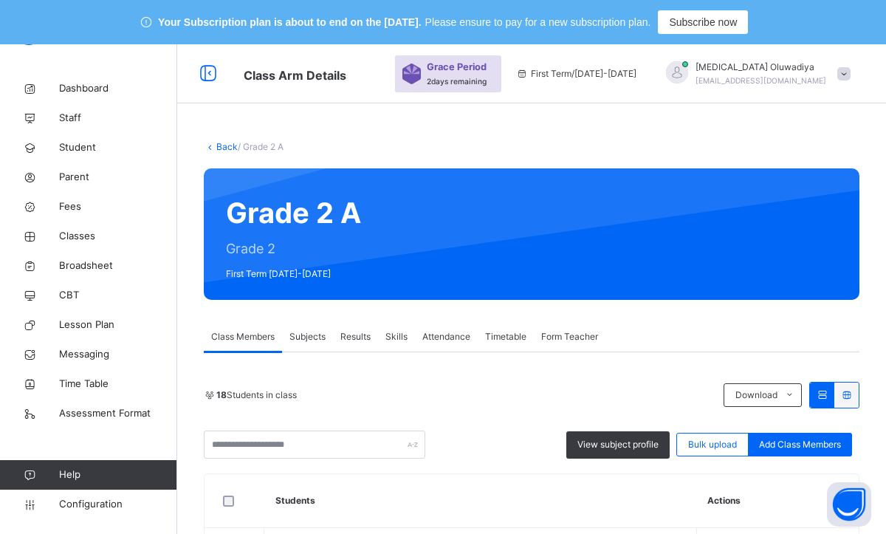
click at [214, 146] on icon at bounding box center [210, 146] width 13 height 11
click at [223, 148] on link "Back" at bounding box center [226, 146] width 21 height 11
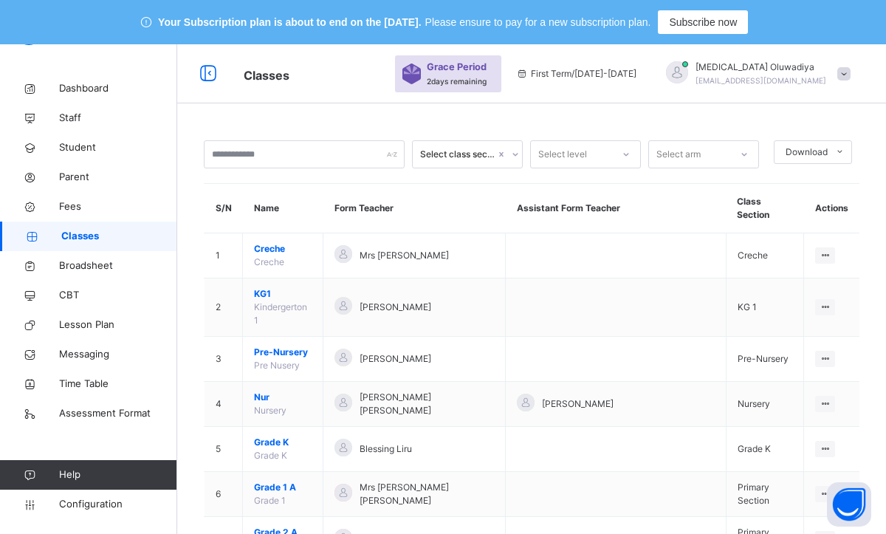
click at [207, 123] on div "Select class section Select level Select arm Download Pdf Report Excel Report S…" at bounding box center [531, 448] width 709 height 661
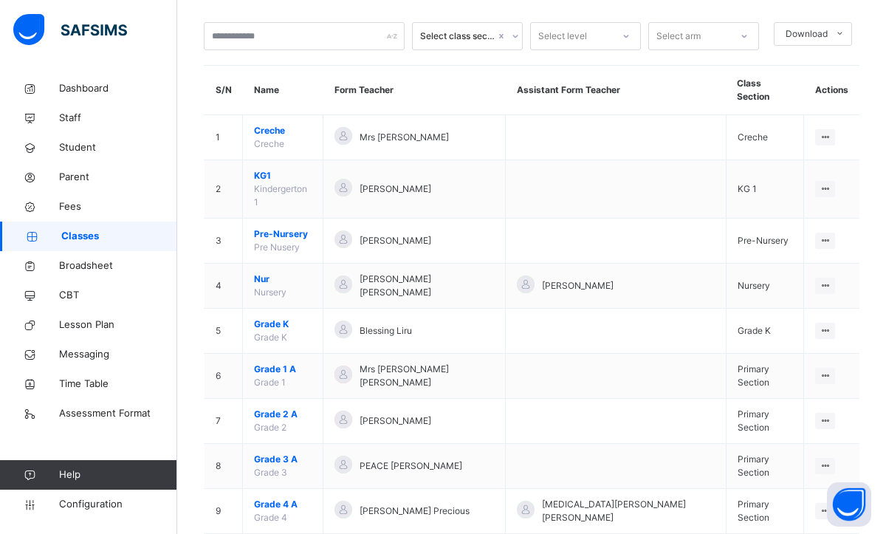
scroll to position [148, 0]
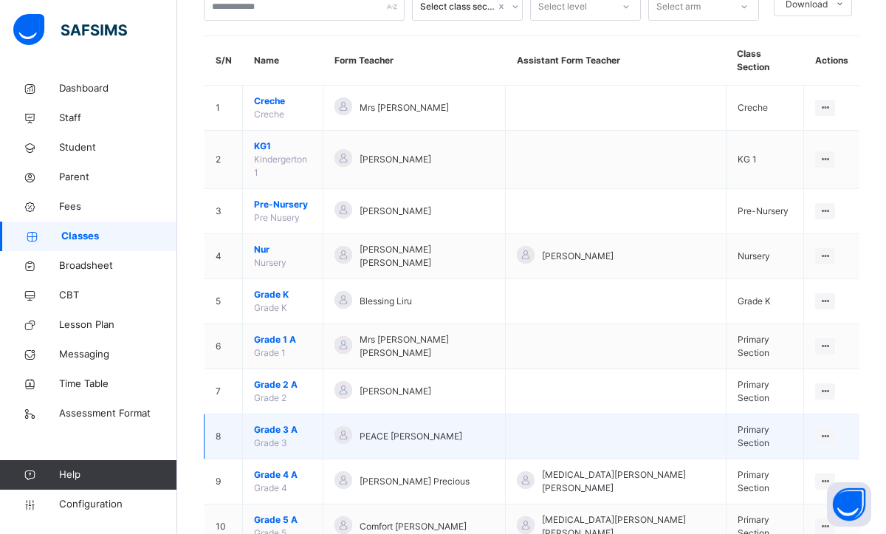
click at [273, 423] on span "Grade 3 A" at bounding box center [283, 429] width 58 height 13
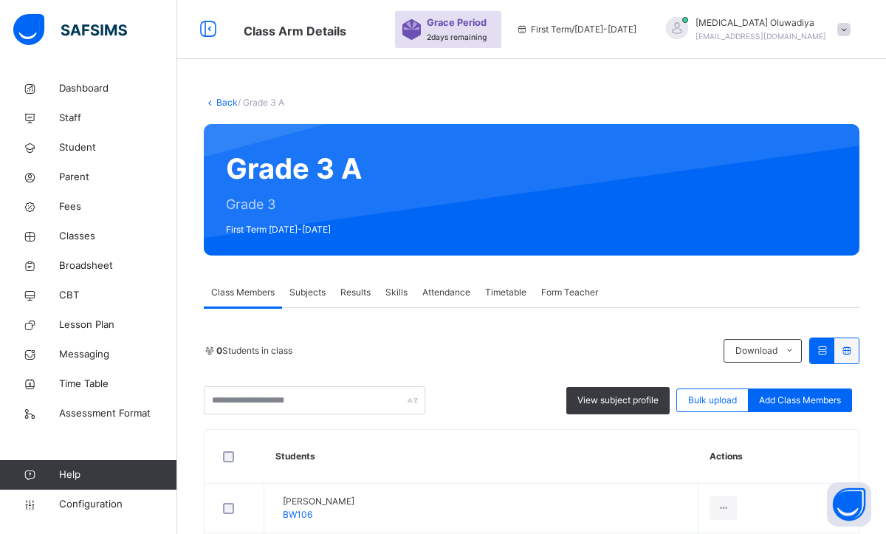
scroll to position [148, 0]
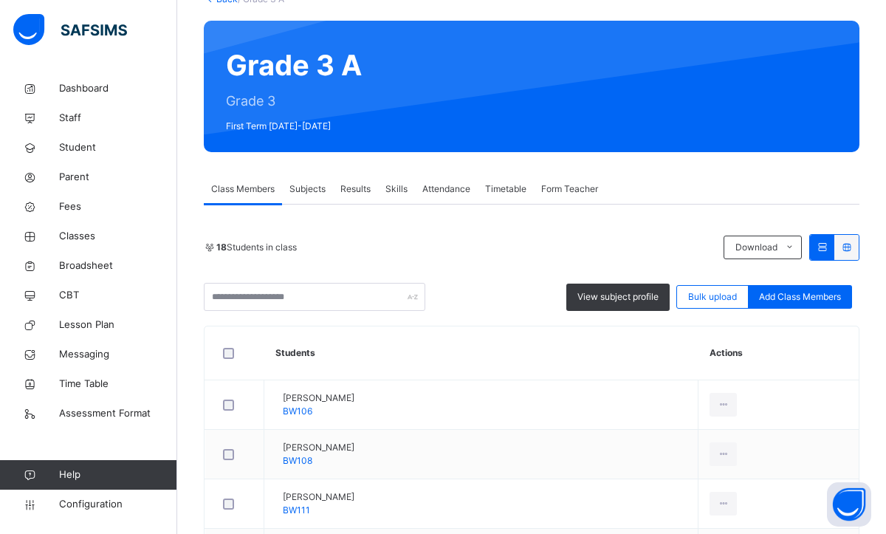
click at [432, 244] on div "18 Students in class" at bounding box center [460, 247] width 512 height 13
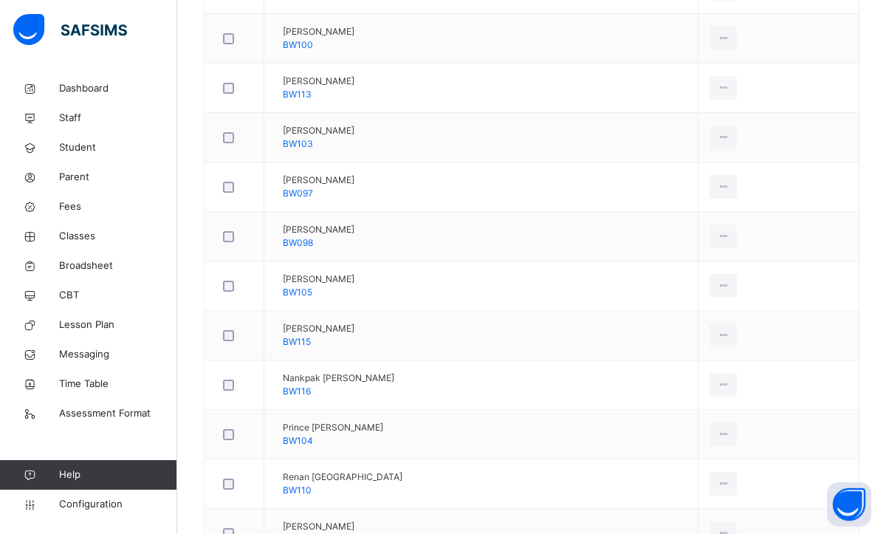
scroll to position [759, 0]
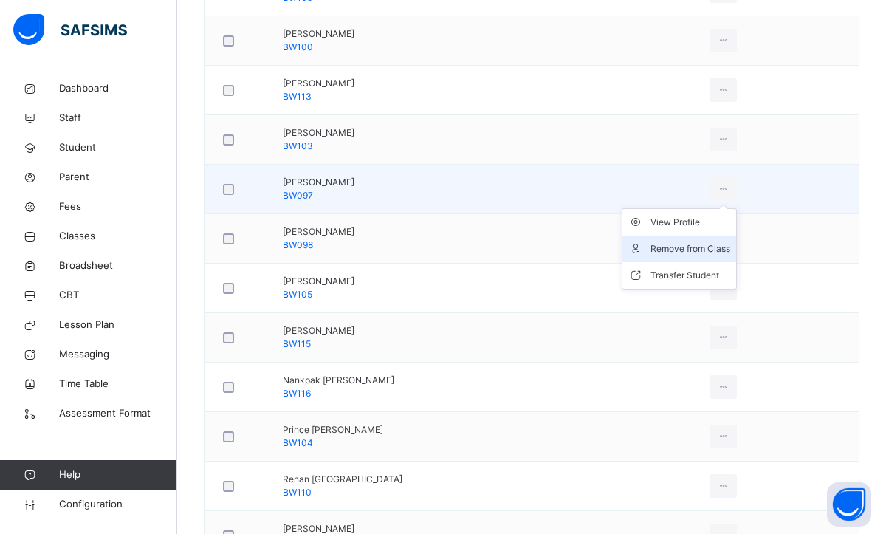
click at [714, 252] on div "Remove from Class" at bounding box center [690, 248] width 80 height 15
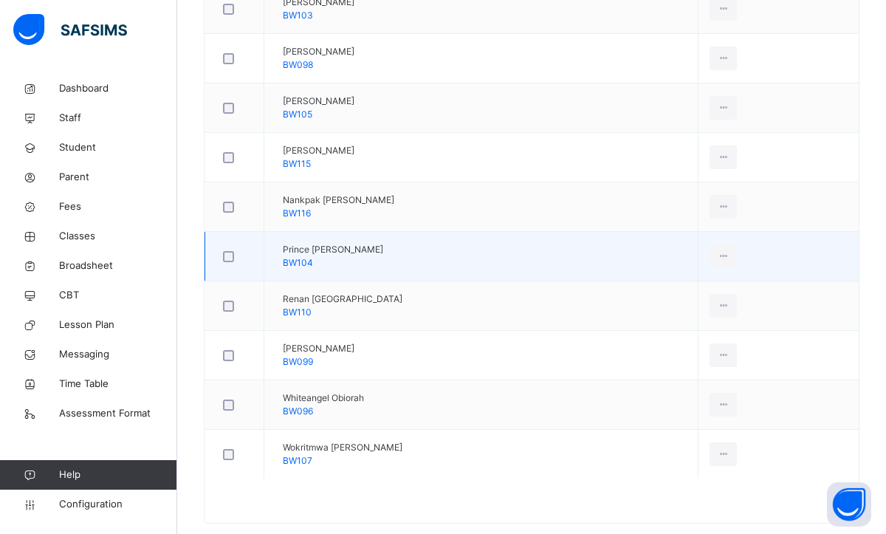
scroll to position [886, 0]
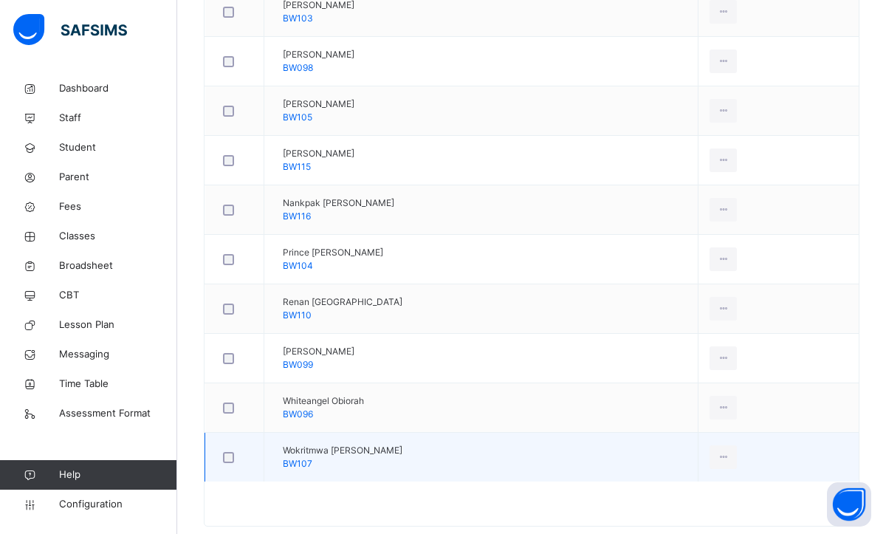
click at [728, 450] on td "View Profile Remove from Class Transfer Student" at bounding box center [778, 456] width 160 height 49
click at [718, 511] on div "Remove from Class" at bounding box center [690, 516] width 80 height 15
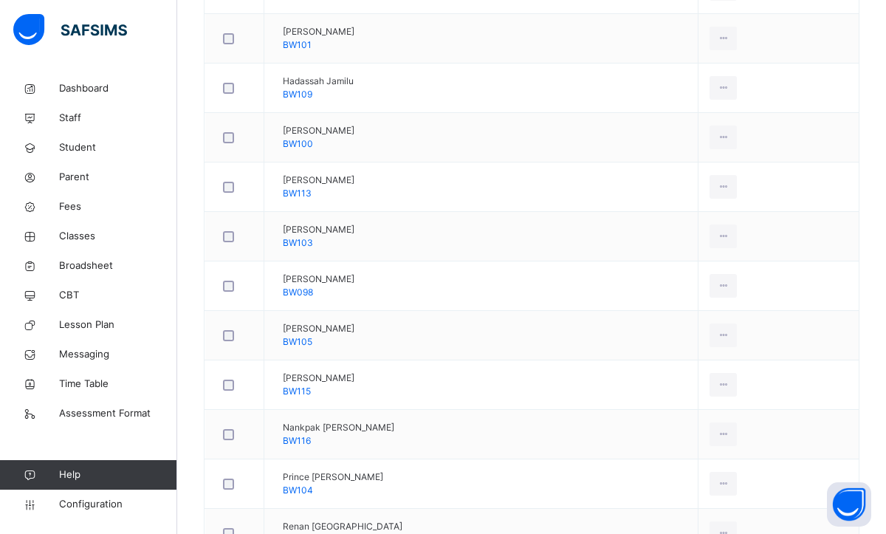
scroll to position [660, 0]
